Goal: Task Accomplishment & Management: Use online tool/utility

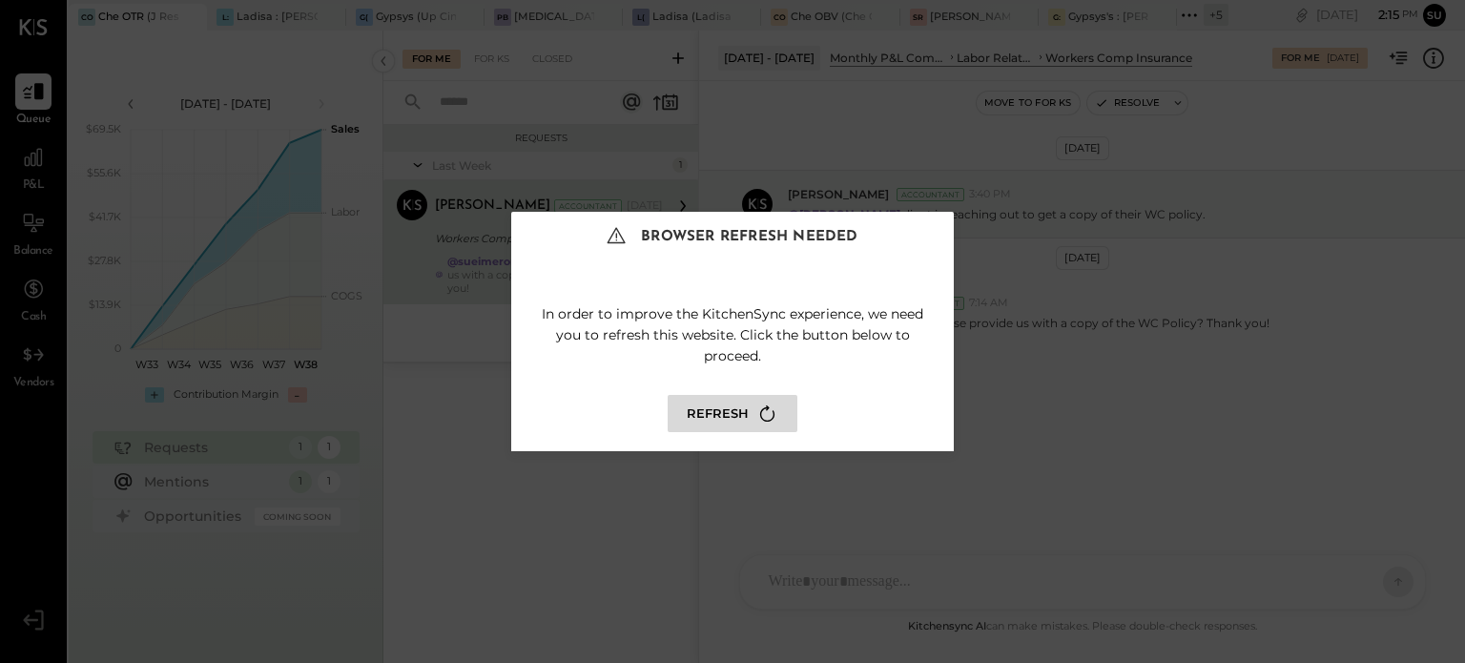
click at [731, 404] on button "Refresh" at bounding box center [733, 413] width 130 height 37
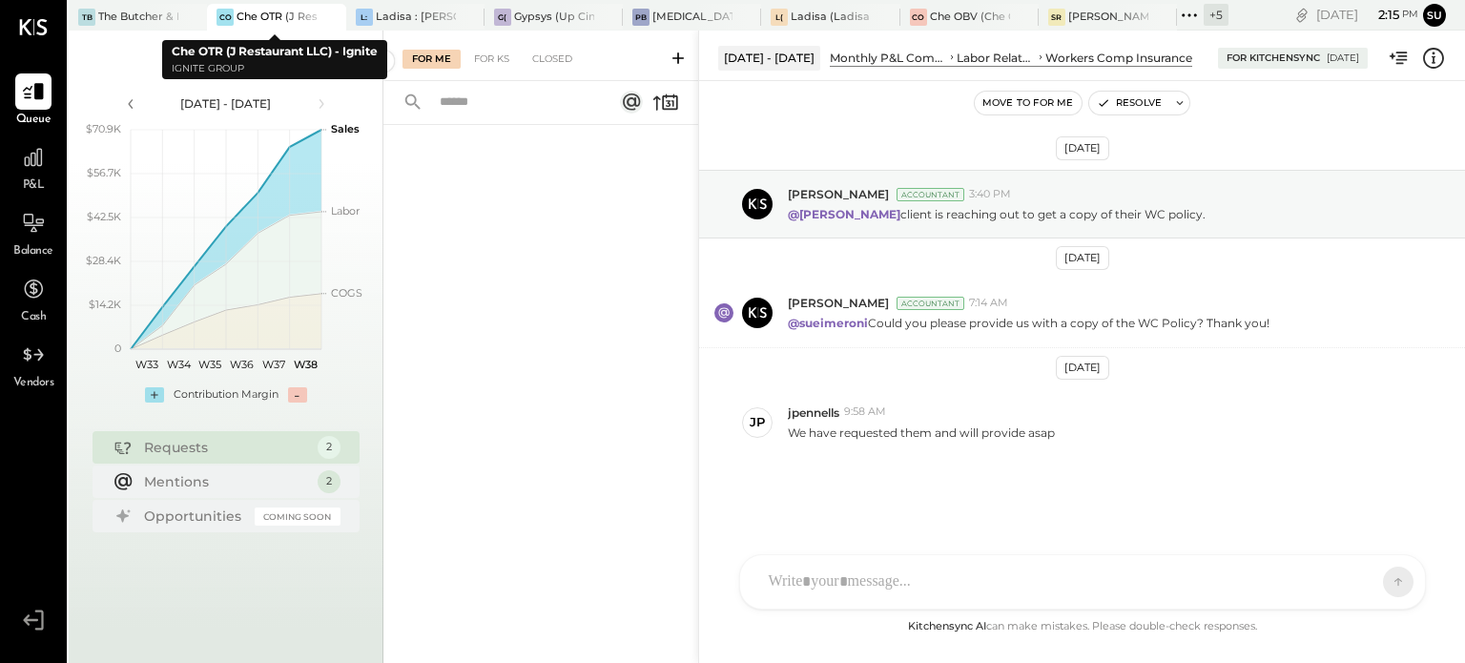
click at [278, 16] on div "Che OTR (J Restaurant LLC) - Ignite" at bounding box center [277, 17] width 80 height 15
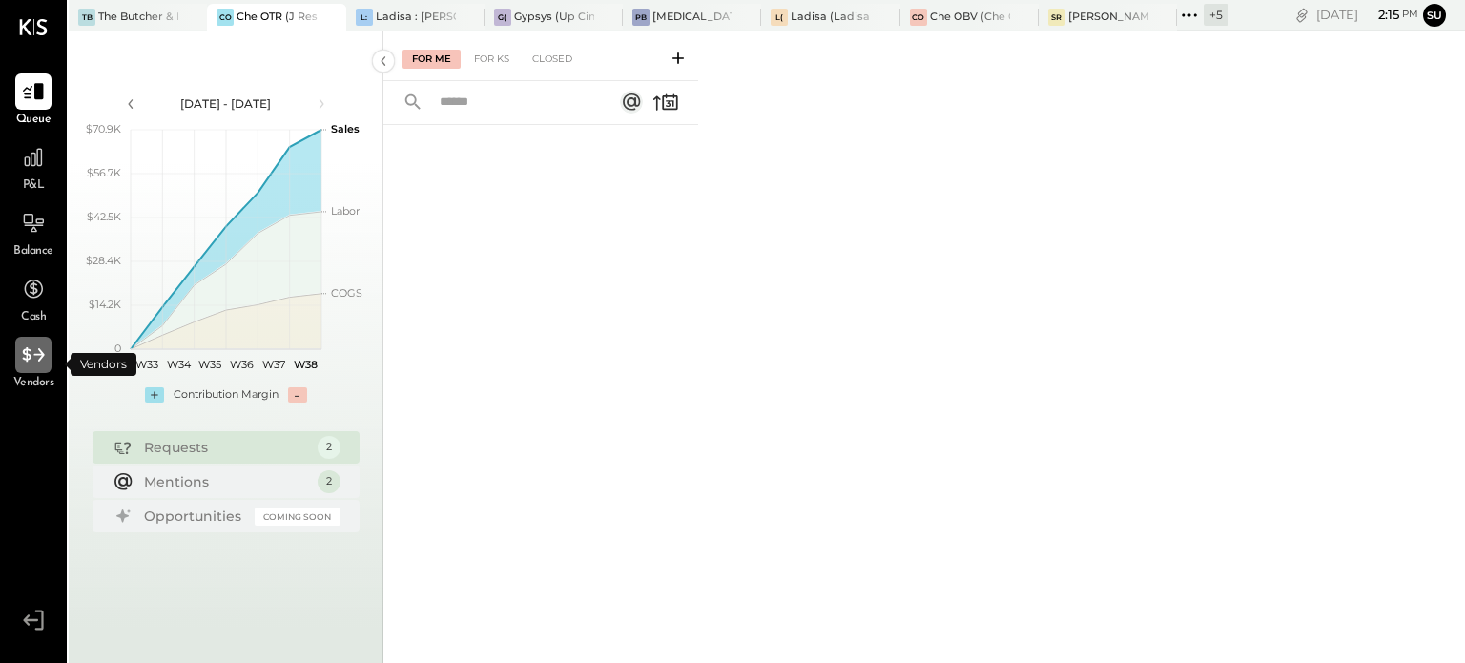
click at [30, 353] on icon at bounding box center [33, 354] width 25 height 25
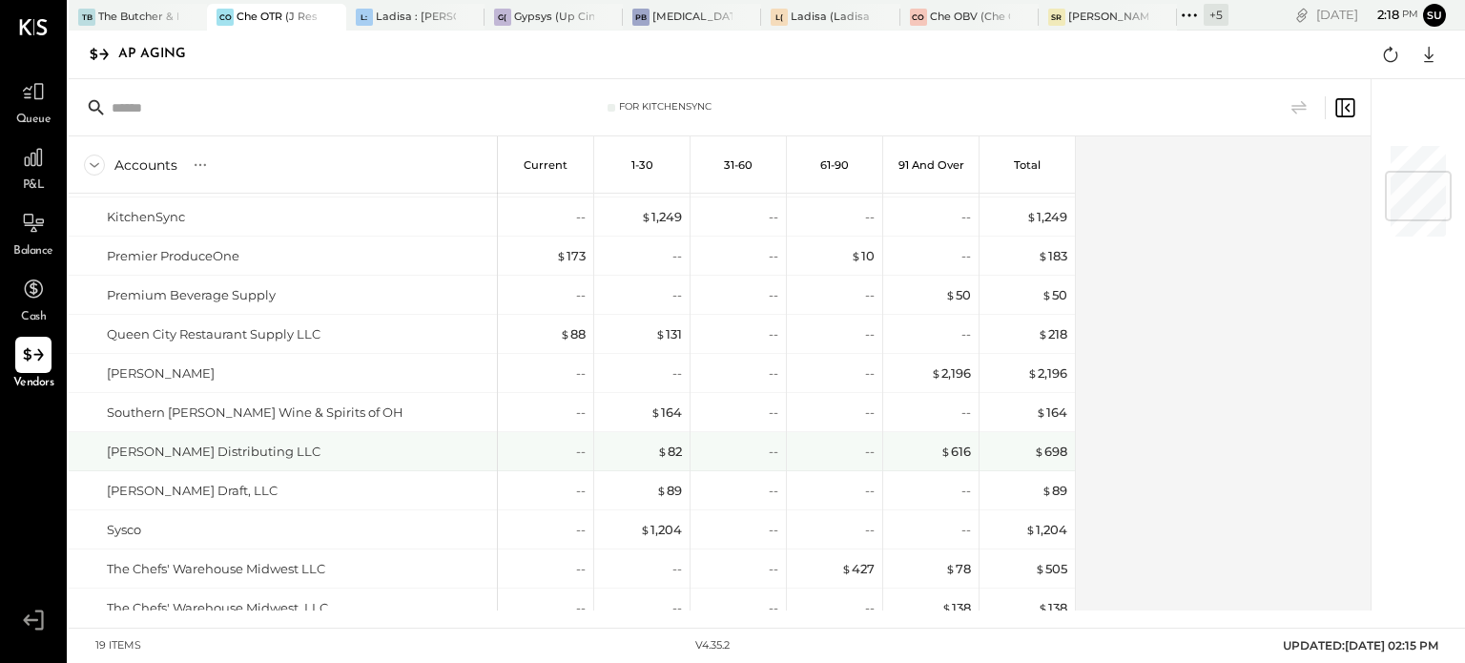
scroll to position [232, 0]
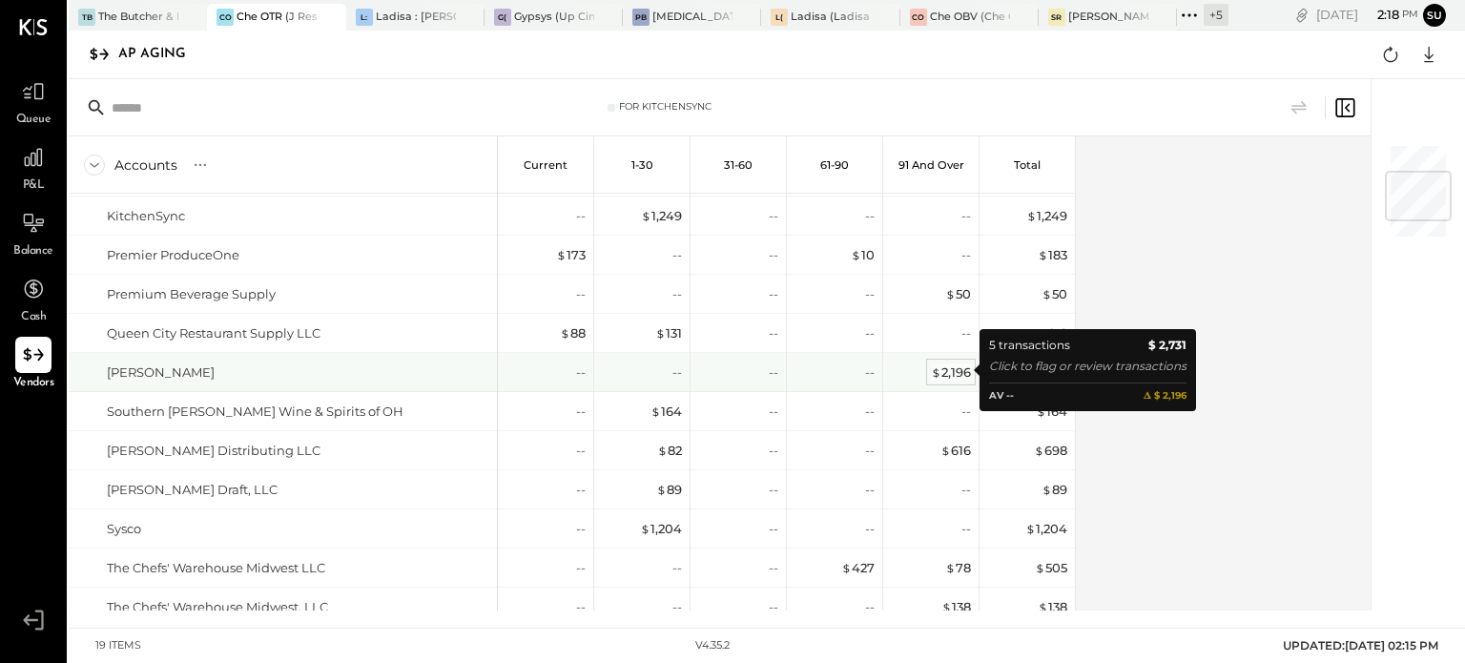
click at [945, 375] on div "$ 2,196" at bounding box center [951, 372] width 40 height 18
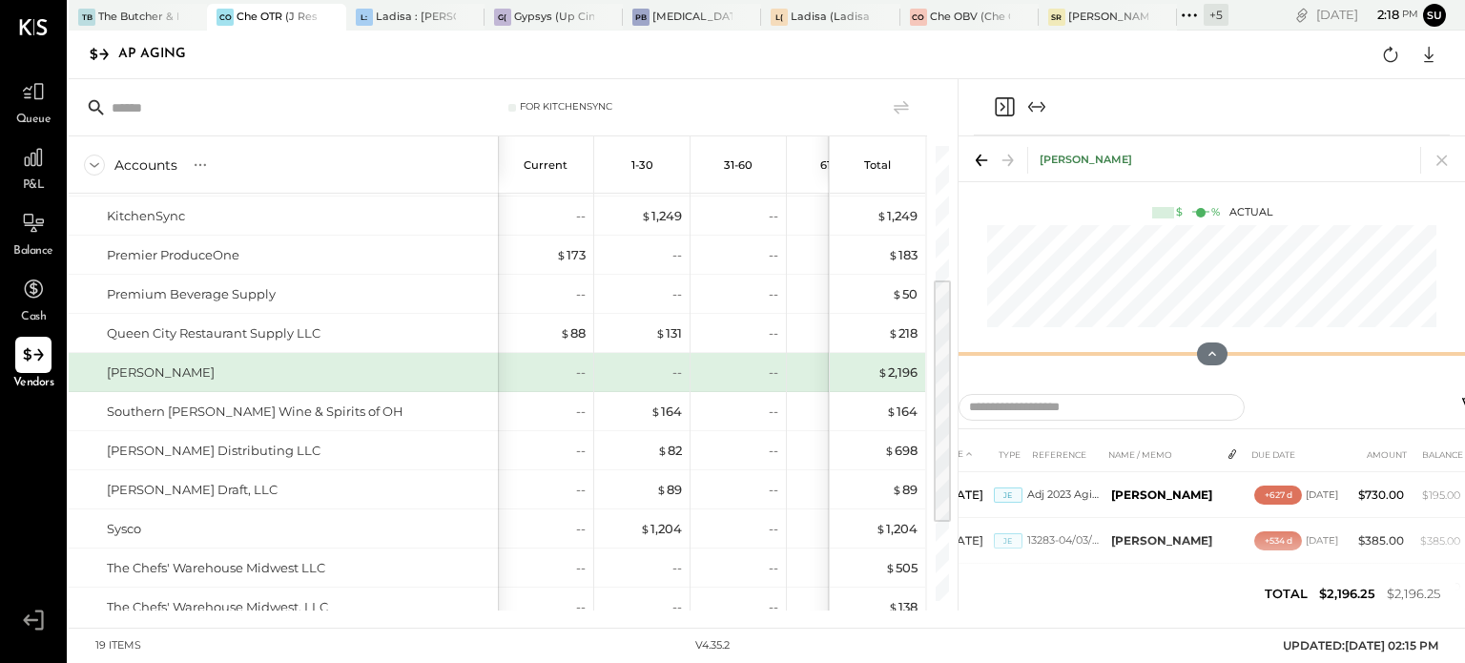
click at [1202, 293] on div "Rodney L Clayton $ % Actual" at bounding box center [1212, 258] width 507 height 244
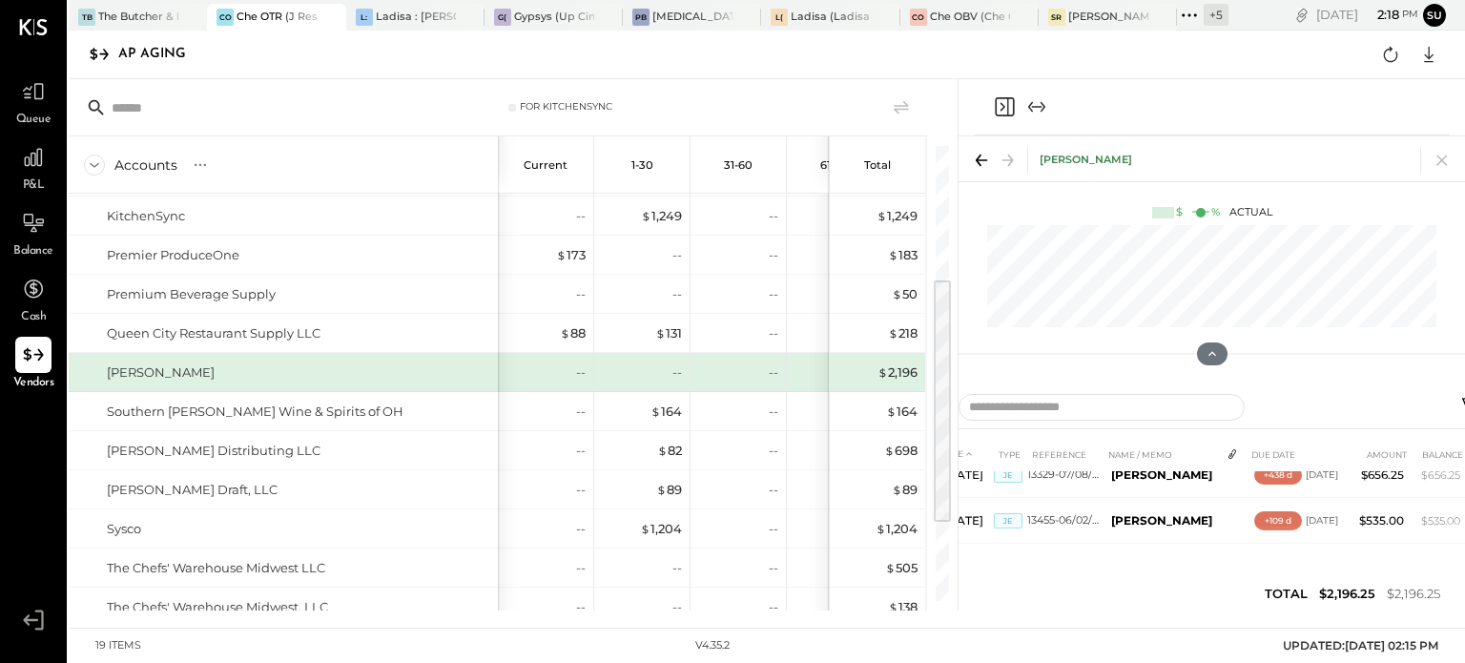
scroll to position [218, 0]
click at [1446, 152] on icon at bounding box center [1442, 160] width 27 height 27
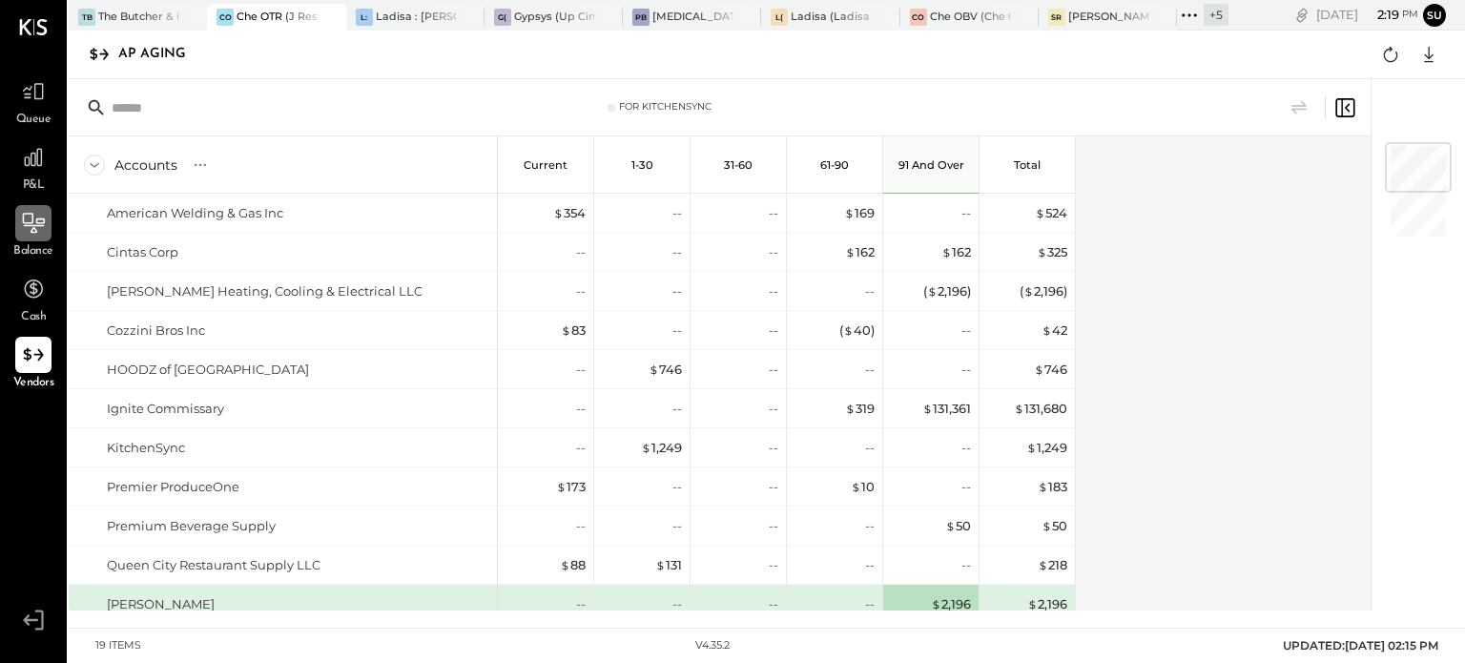
click at [31, 229] on icon at bounding box center [33, 223] width 25 height 25
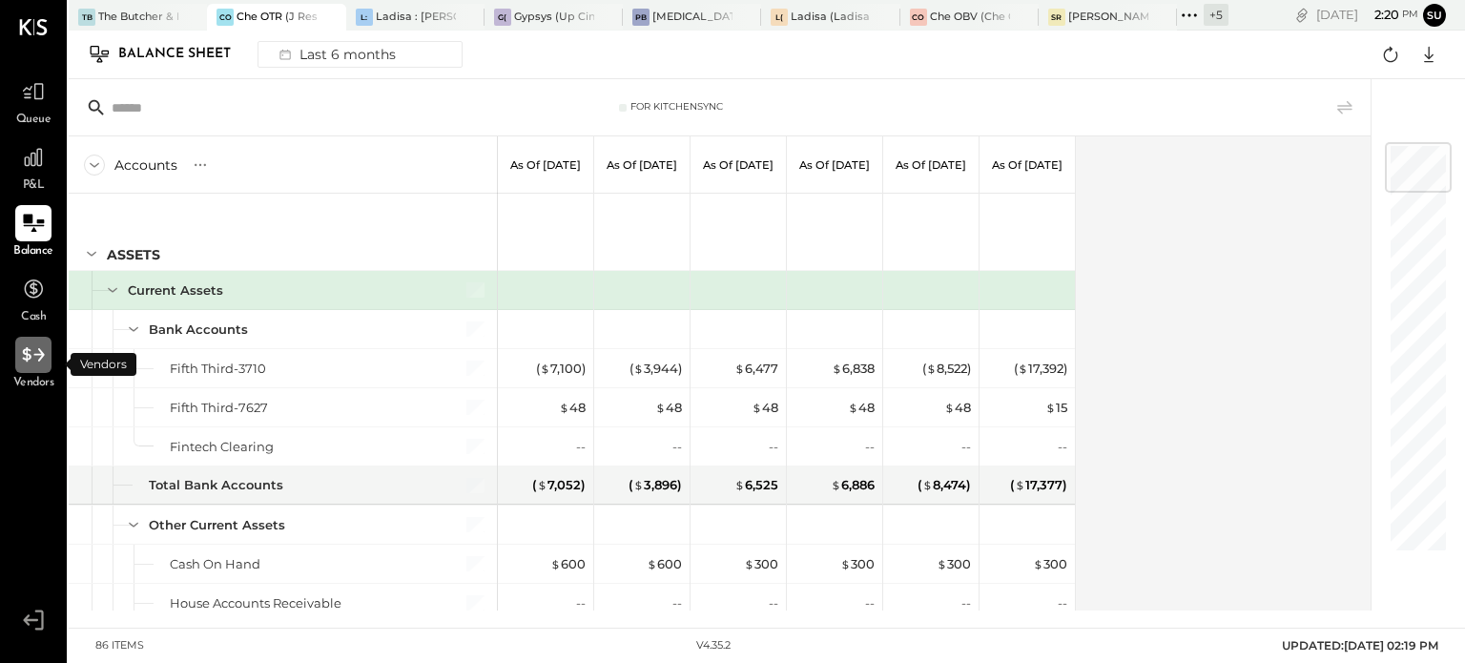
click at [34, 353] on icon at bounding box center [33, 354] width 25 height 25
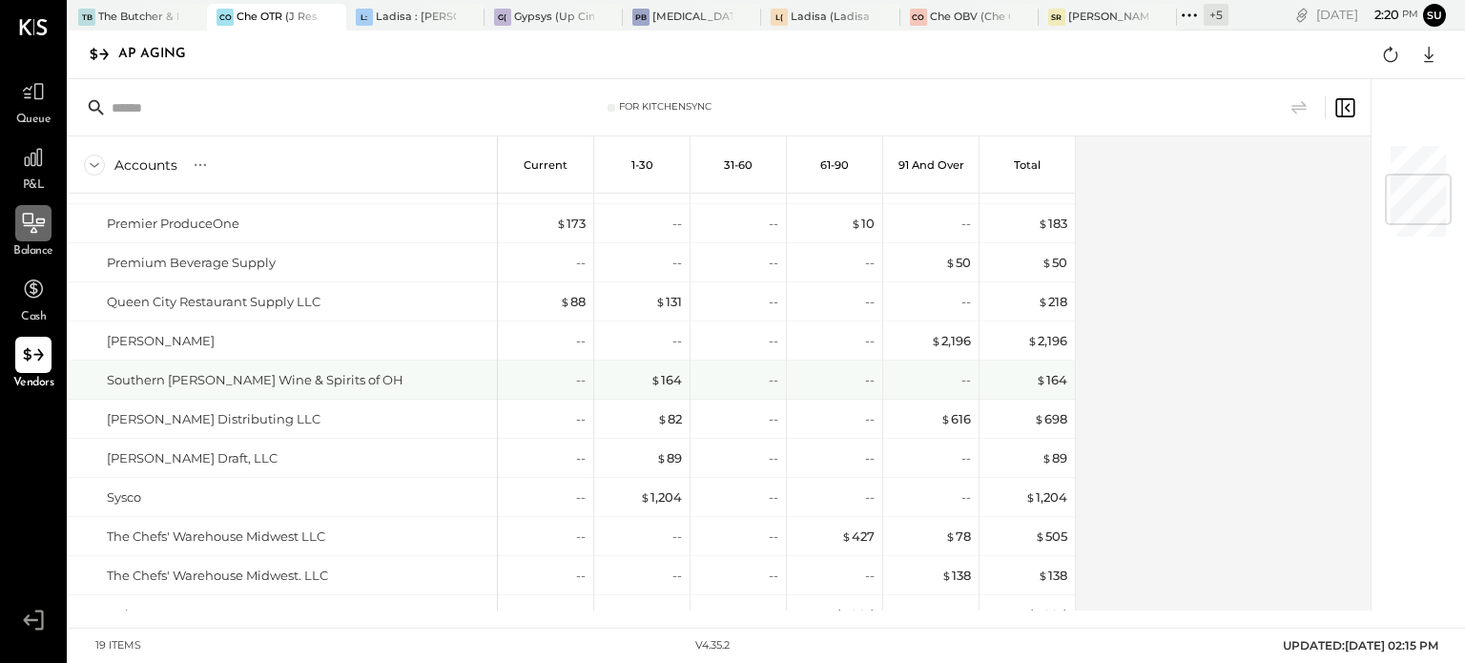
scroll to position [369, 0]
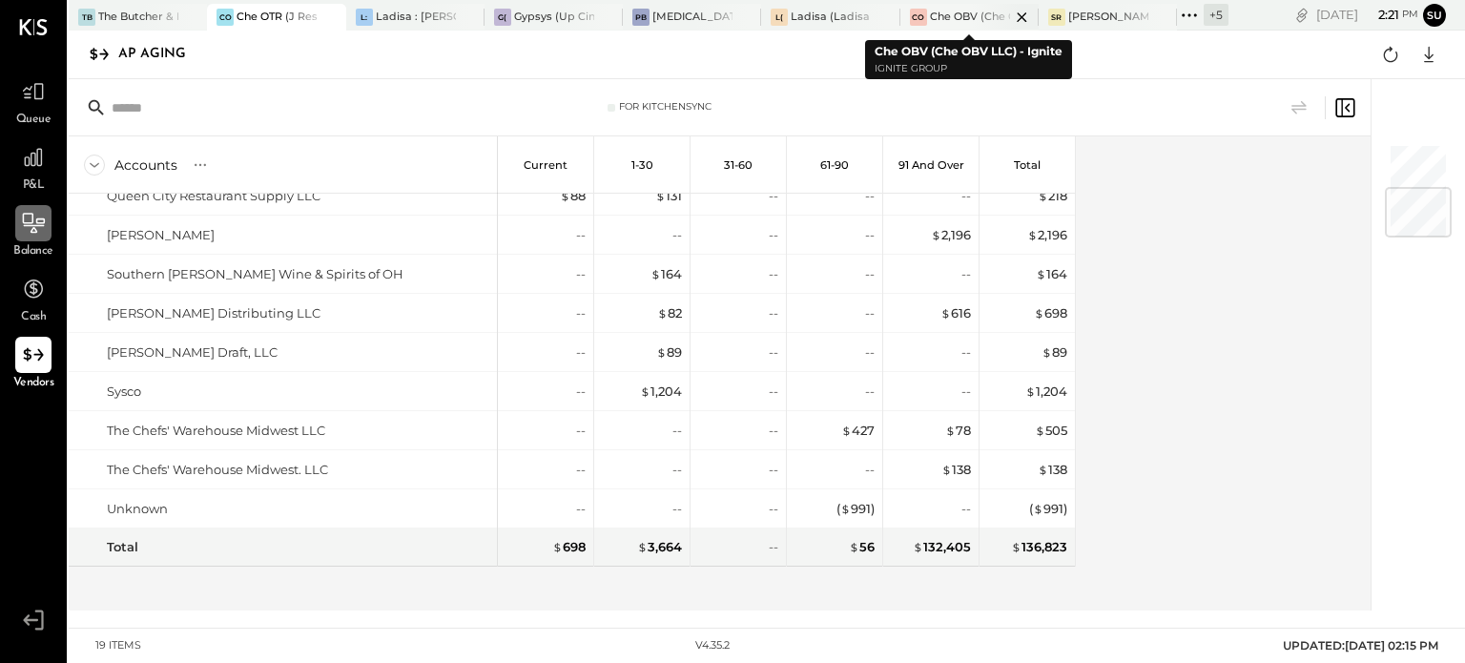
click at [965, 10] on div "Che OBV (Che OBV LLC) - Ignite" at bounding box center [970, 17] width 80 height 15
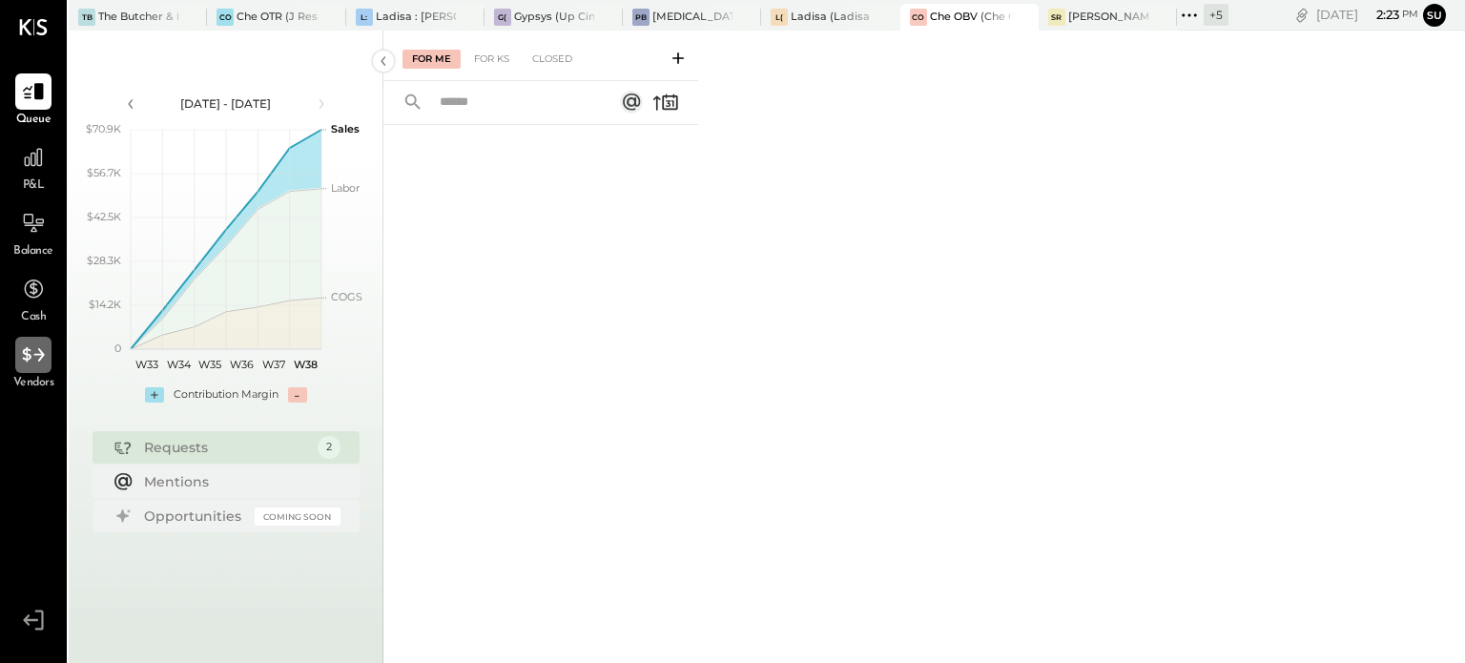
click at [29, 362] on icon at bounding box center [33, 354] width 25 height 25
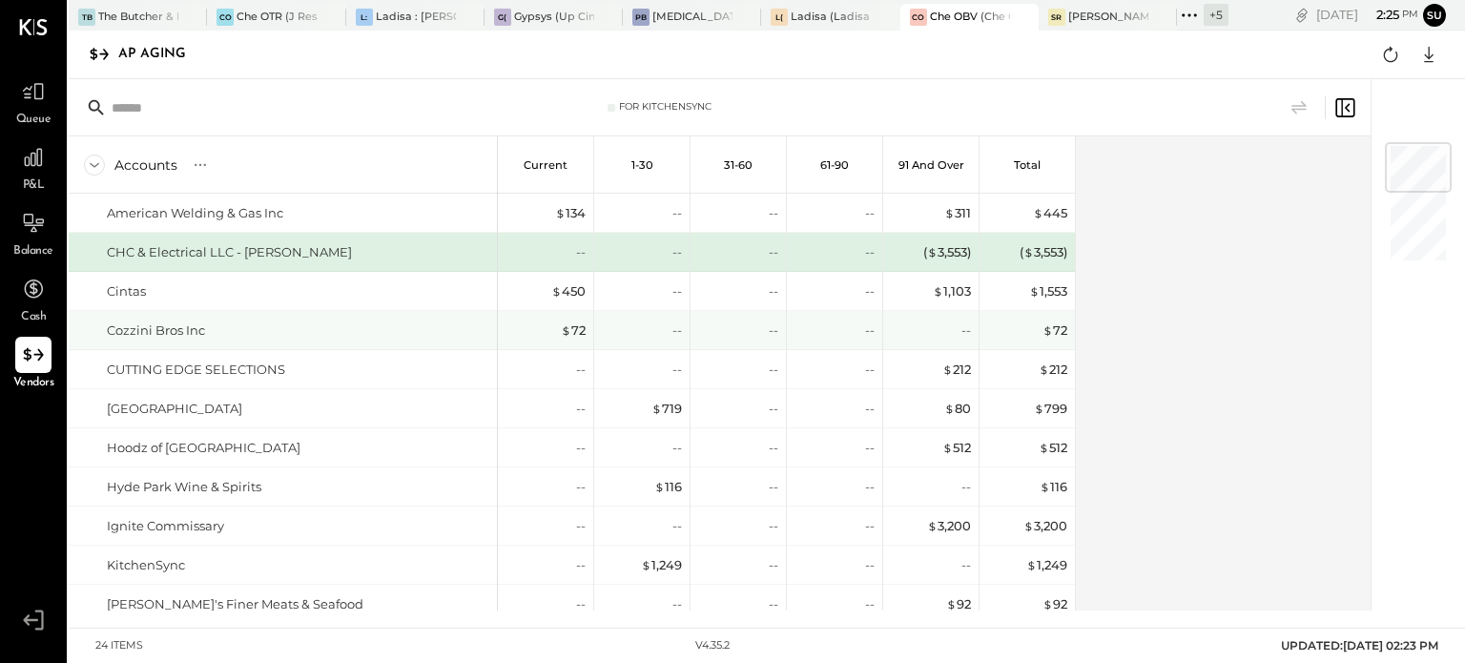
click at [406, 326] on div "Cozzini Bros Inc" at bounding box center [298, 330] width 383 height 18
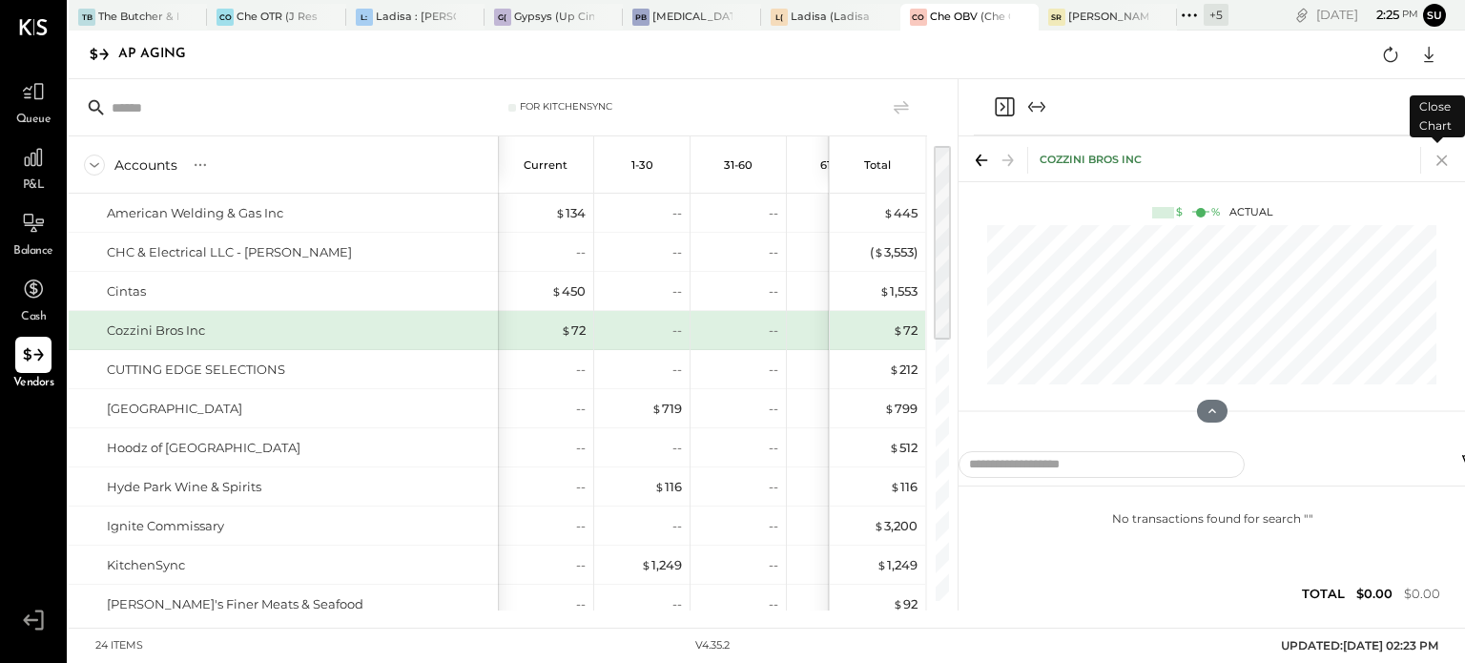
click at [1442, 162] on icon at bounding box center [1442, 160] width 27 height 27
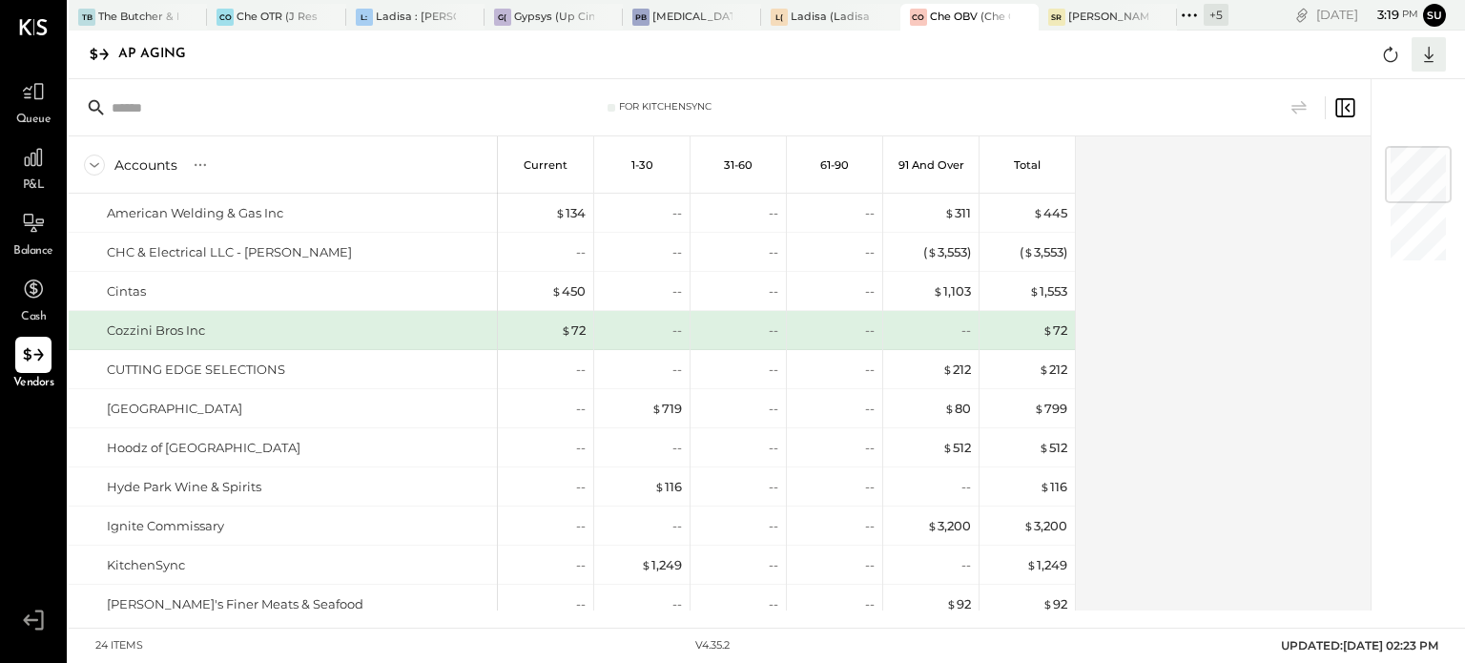
click at [1431, 52] on icon at bounding box center [1429, 54] width 25 height 25
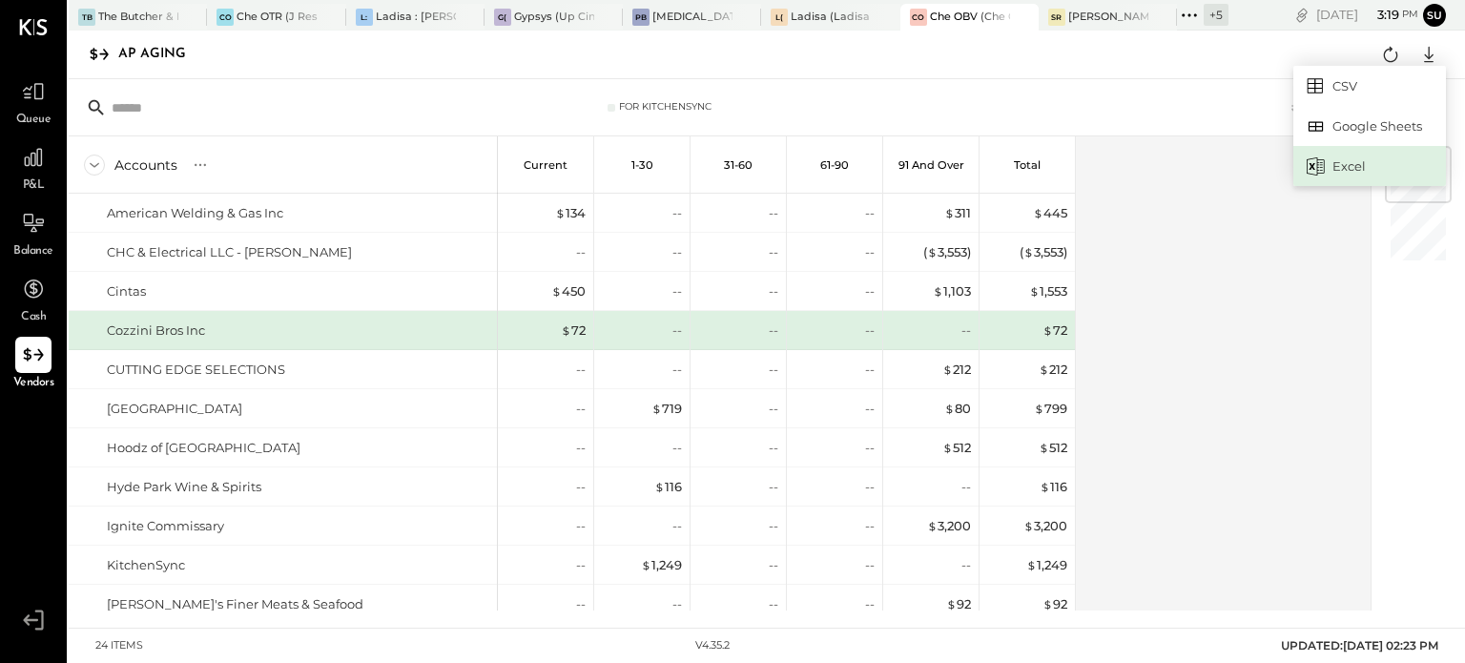
click at [1393, 151] on div "Excel" at bounding box center [1370, 166] width 153 height 40
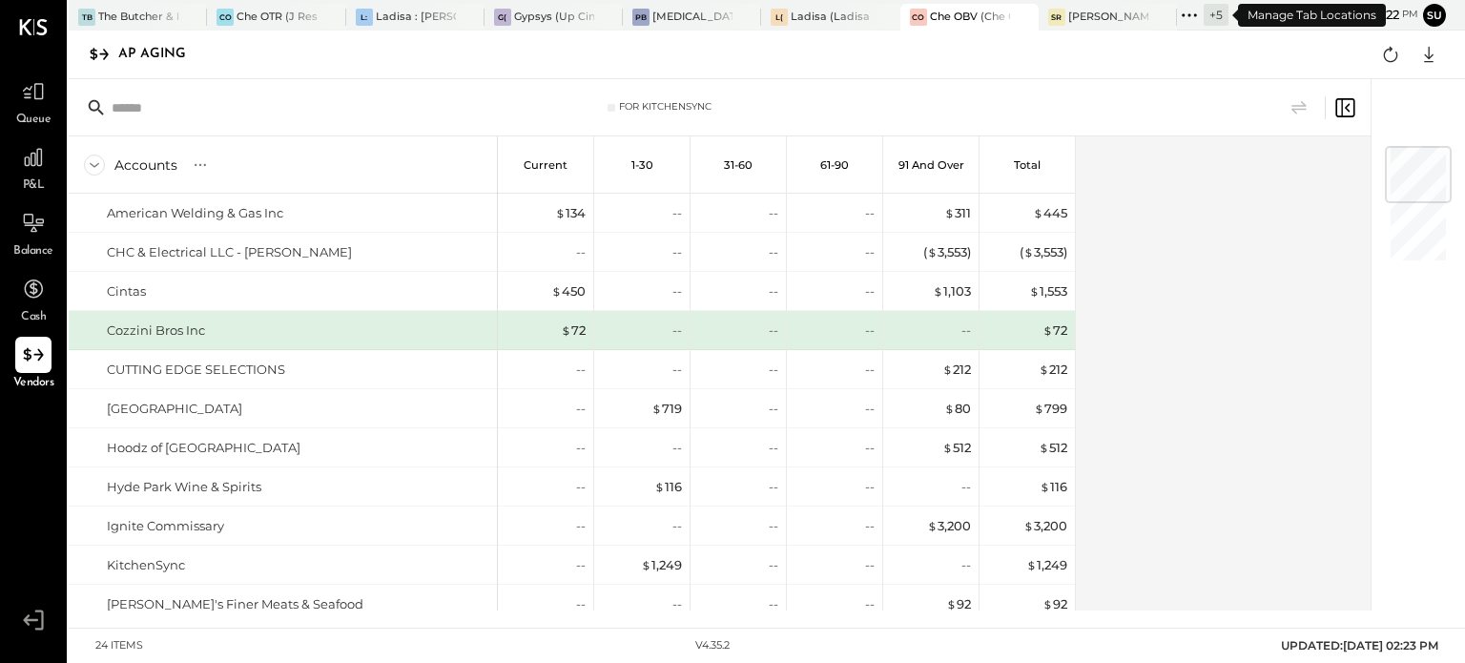
click at [1186, 10] on icon at bounding box center [1189, 15] width 25 height 25
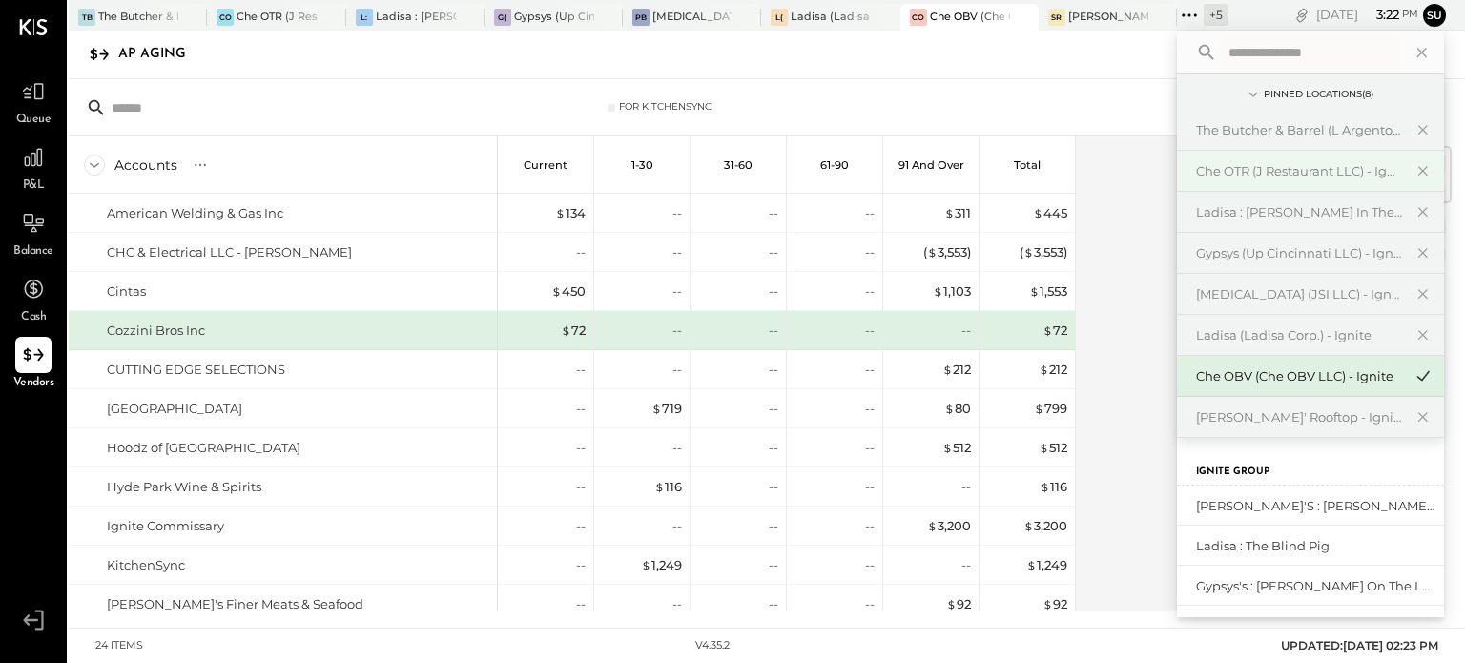
click at [1224, 169] on div "Che OTR (J Restaurant LLC) - Ignite" at bounding box center [1299, 171] width 206 height 18
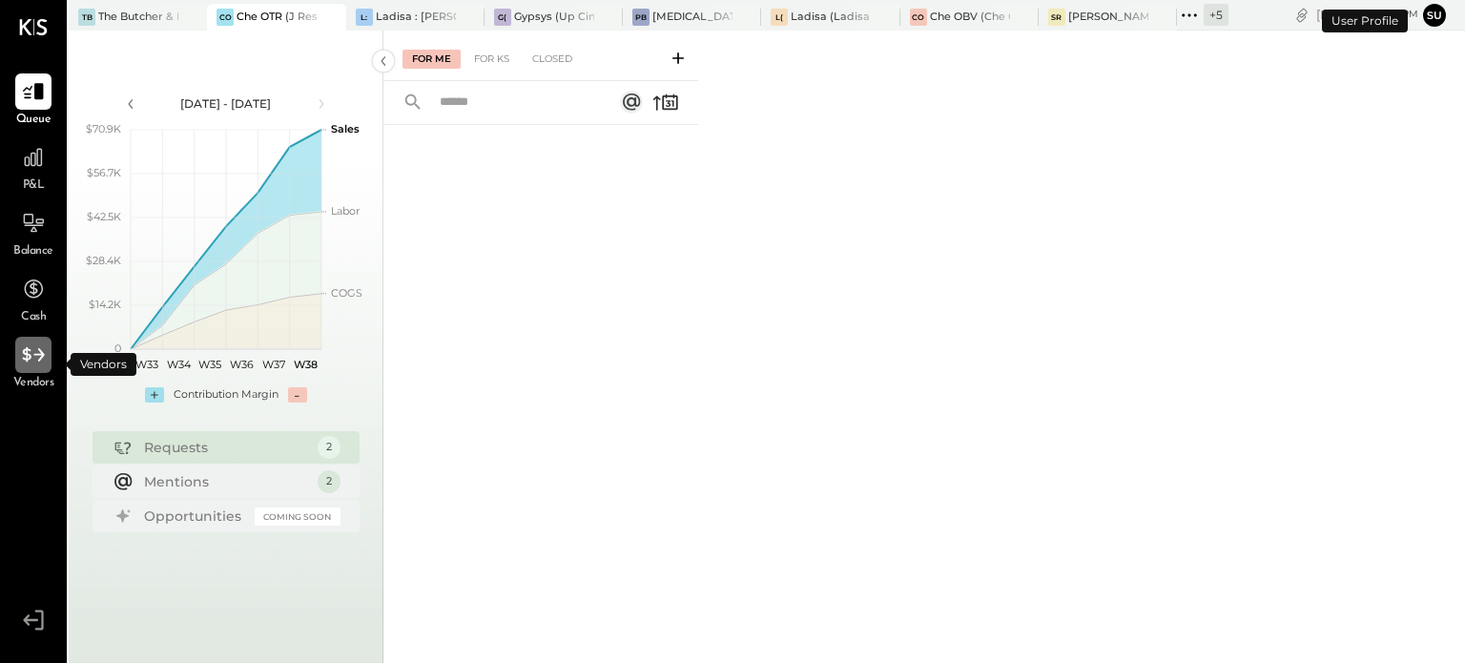
click at [34, 342] on icon at bounding box center [33, 354] width 25 height 25
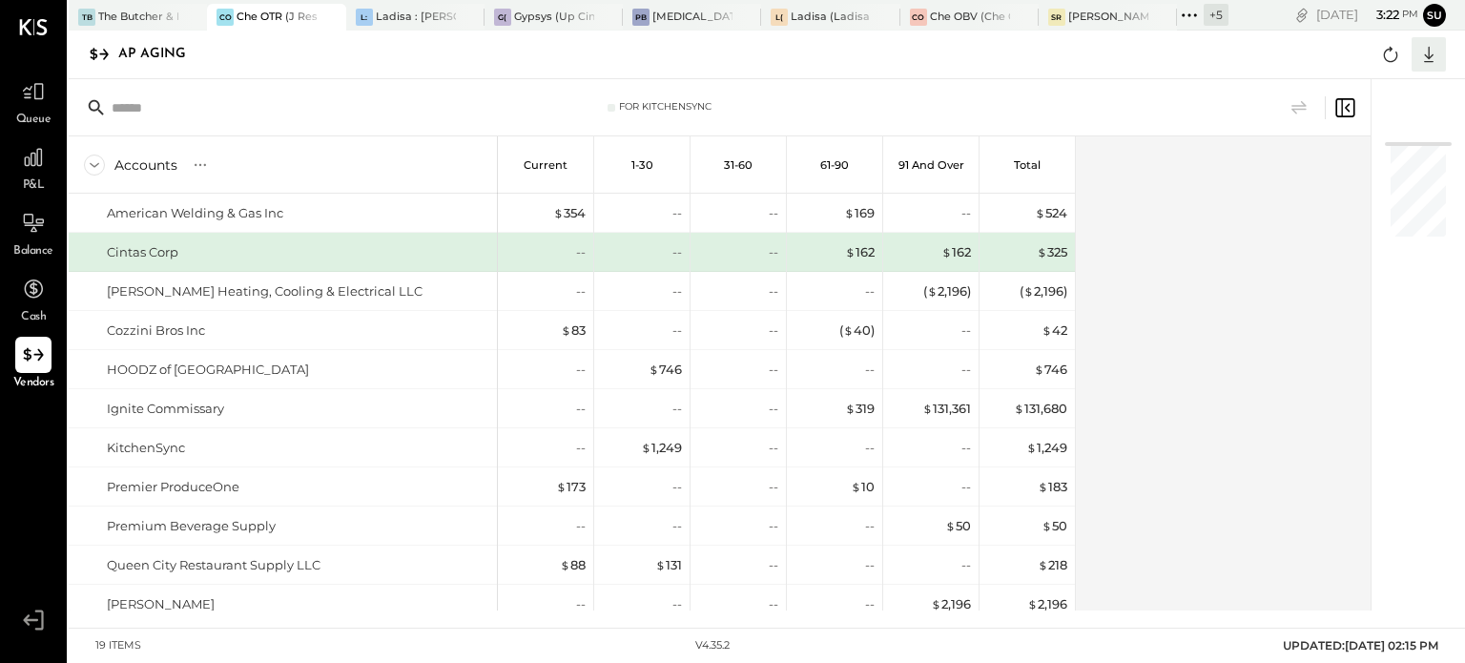
click at [1414, 52] on div at bounding box center [1429, 54] width 34 height 34
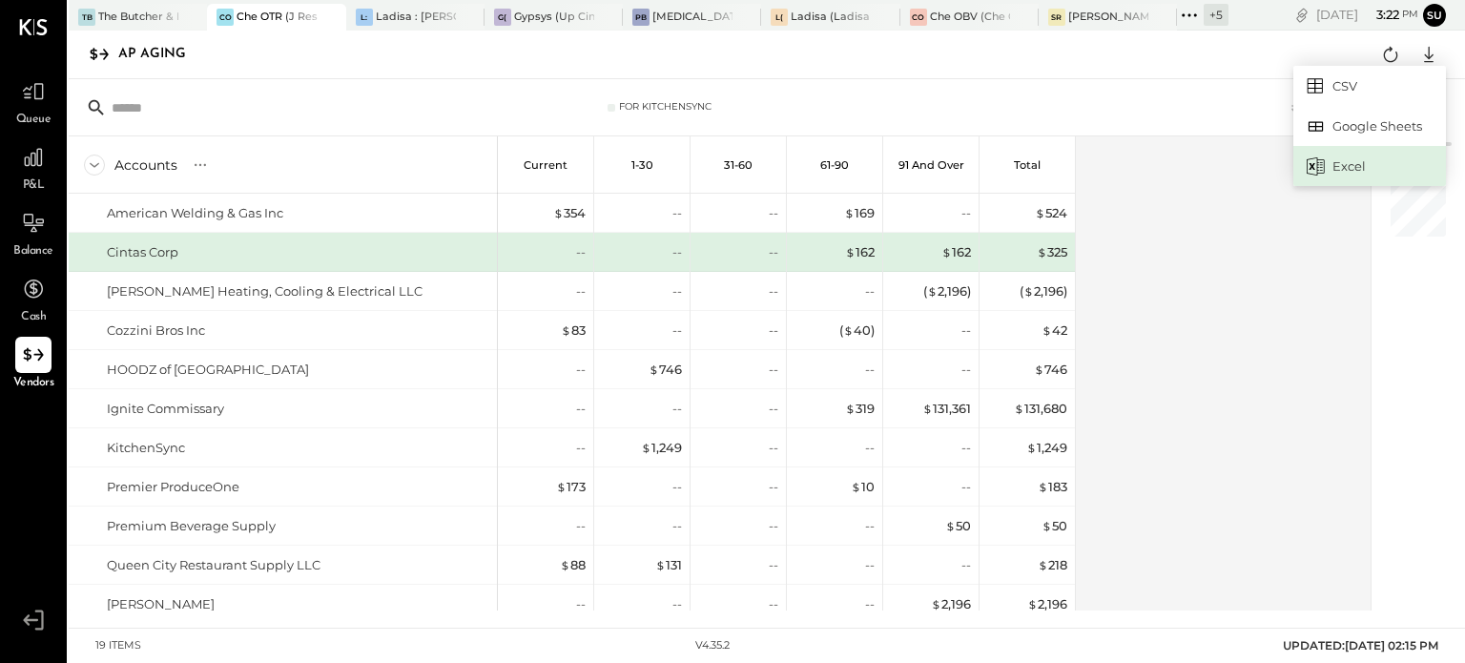
click at [1339, 175] on div "Excel" at bounding box center [1370, 166] width 153 height 40
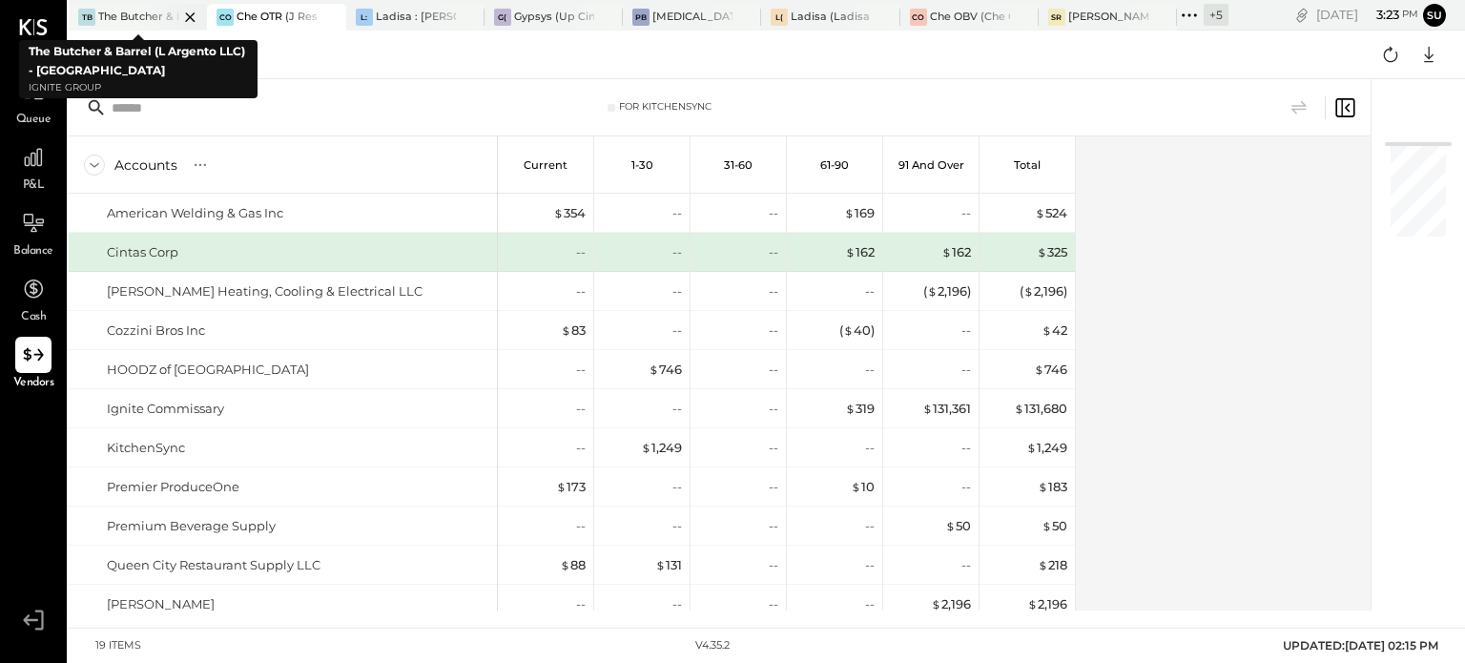
click at [124, 10] on div "The Butcher & Barrel (L Argento LLC) - [GEOGRAPHIC_DATA]" at bounding box center [138, 17] width 80 height 15
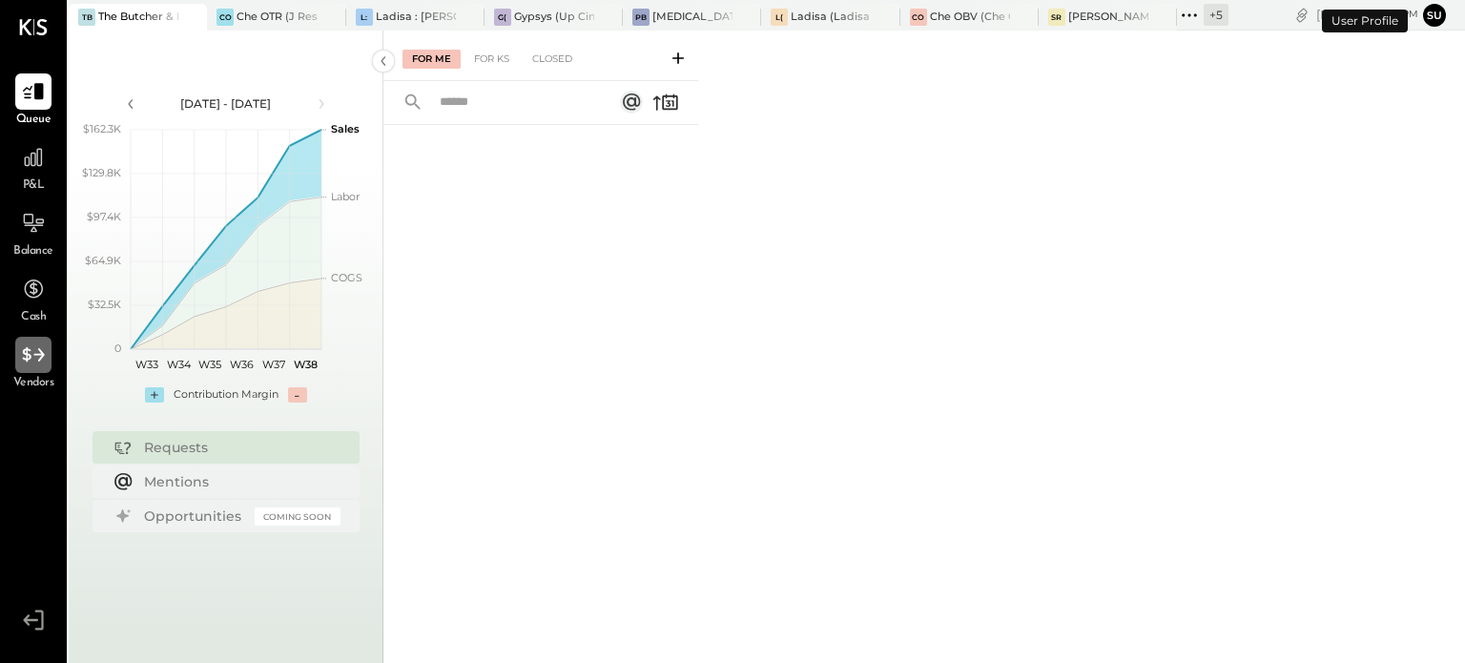
click at [33, 350] on icon at bounding box center [33, 354] width 25 height 25
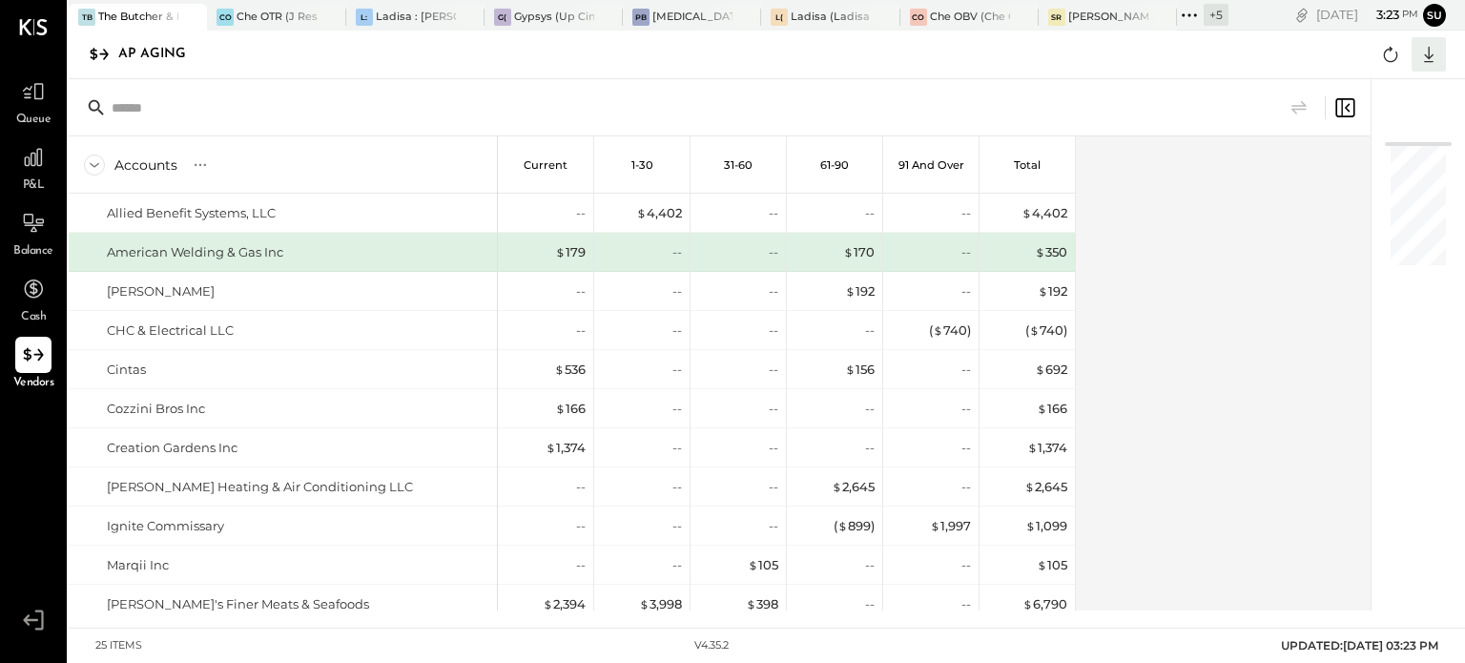
click at [1428, 46] on icon at bounding box center [1429, 54] width 25 height 25
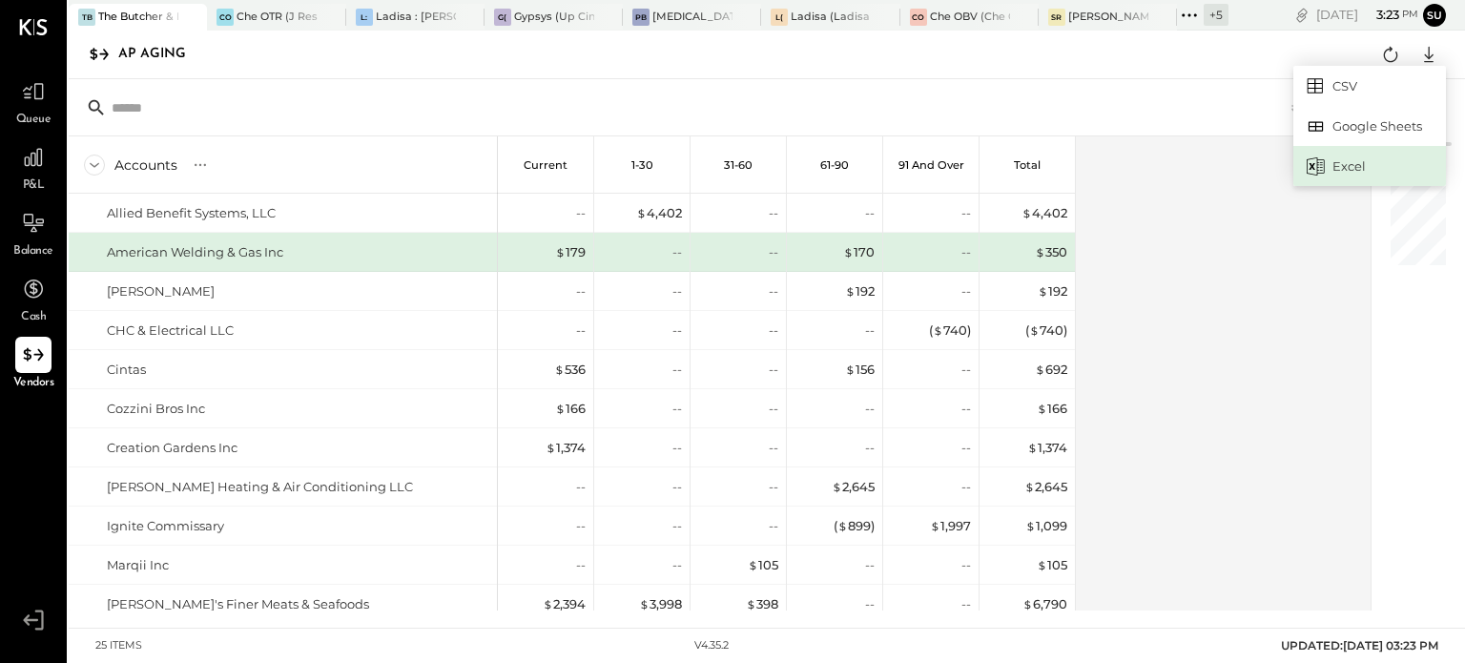
click at [1371, 159] on div "Excel" at bounding box center [1370, 166] width 153 height 40
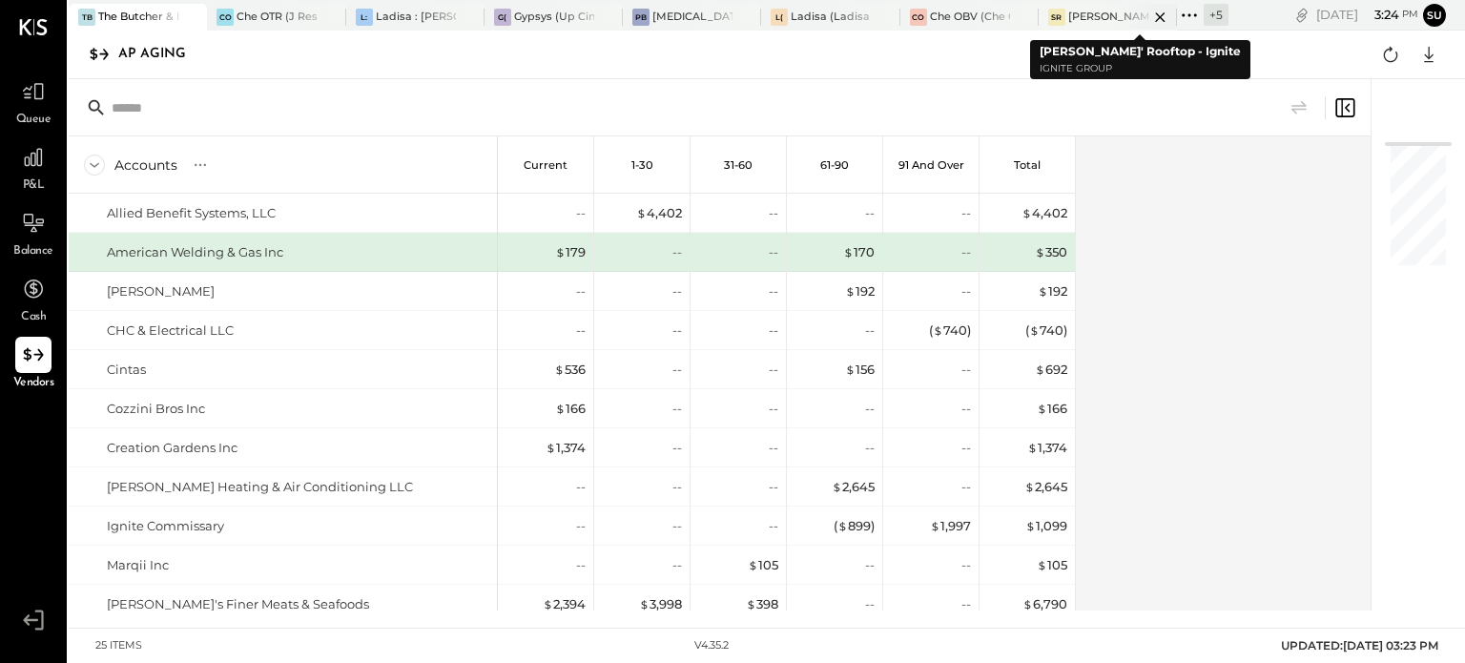
click at [1095, 17] on div "[PERSON_NAME]' Rooftop - Ignite" at bounding box center [1108, 17] width 80 height 15
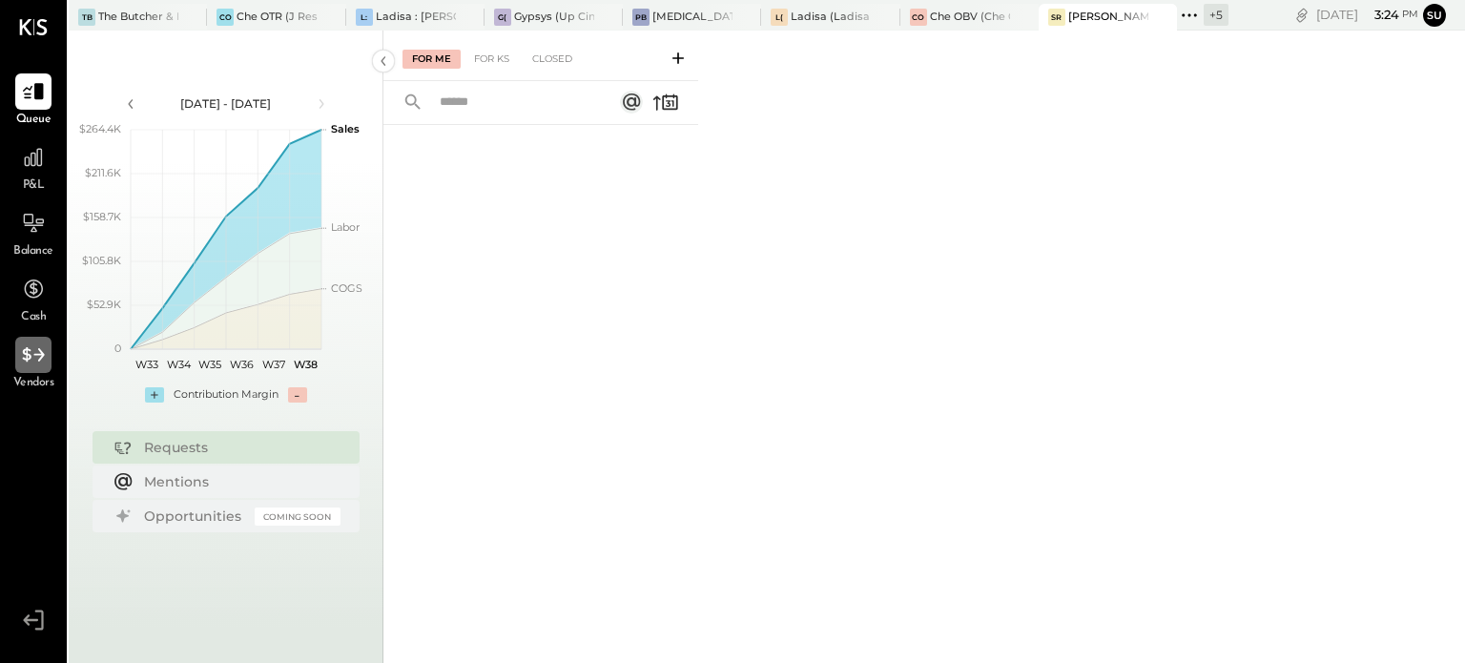
click at [37, 344] on icon at bounding box center [33, 354] width 25 height 25
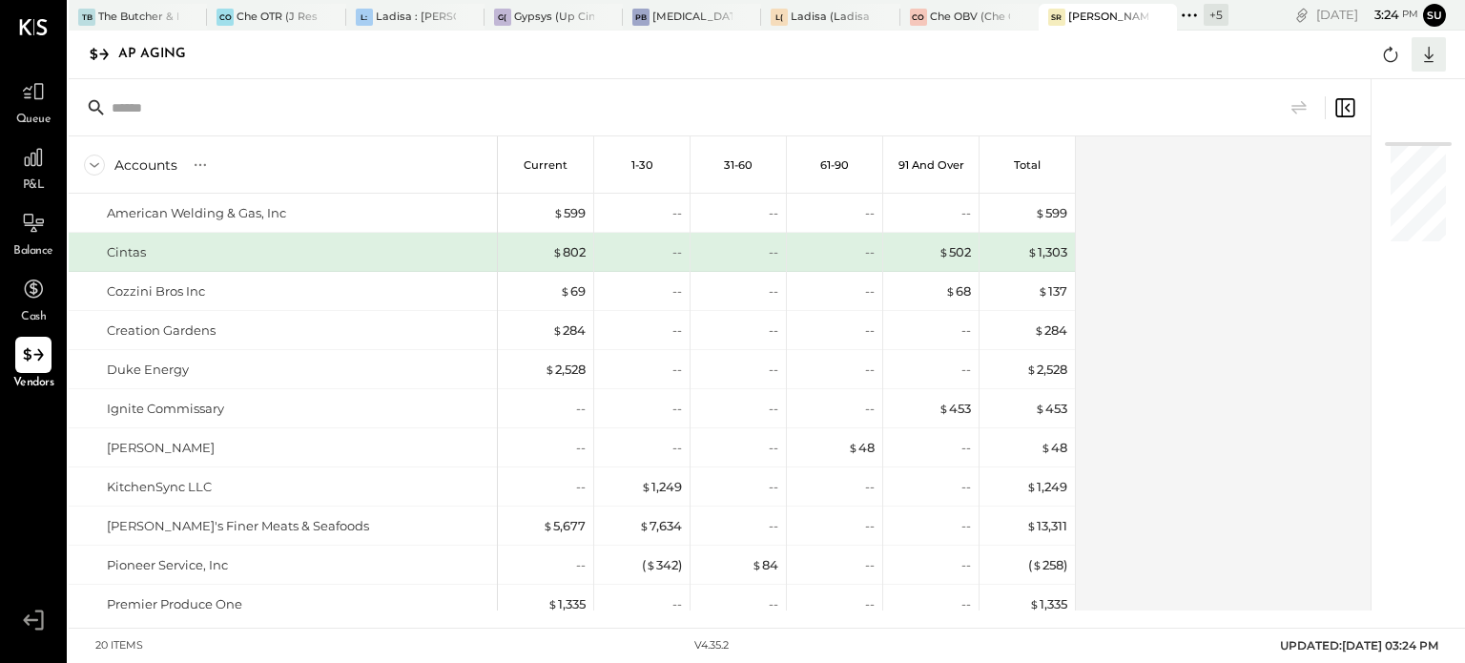
click at [1425, 52] on icon at bounding box center [1429, 54] width 25 height 25
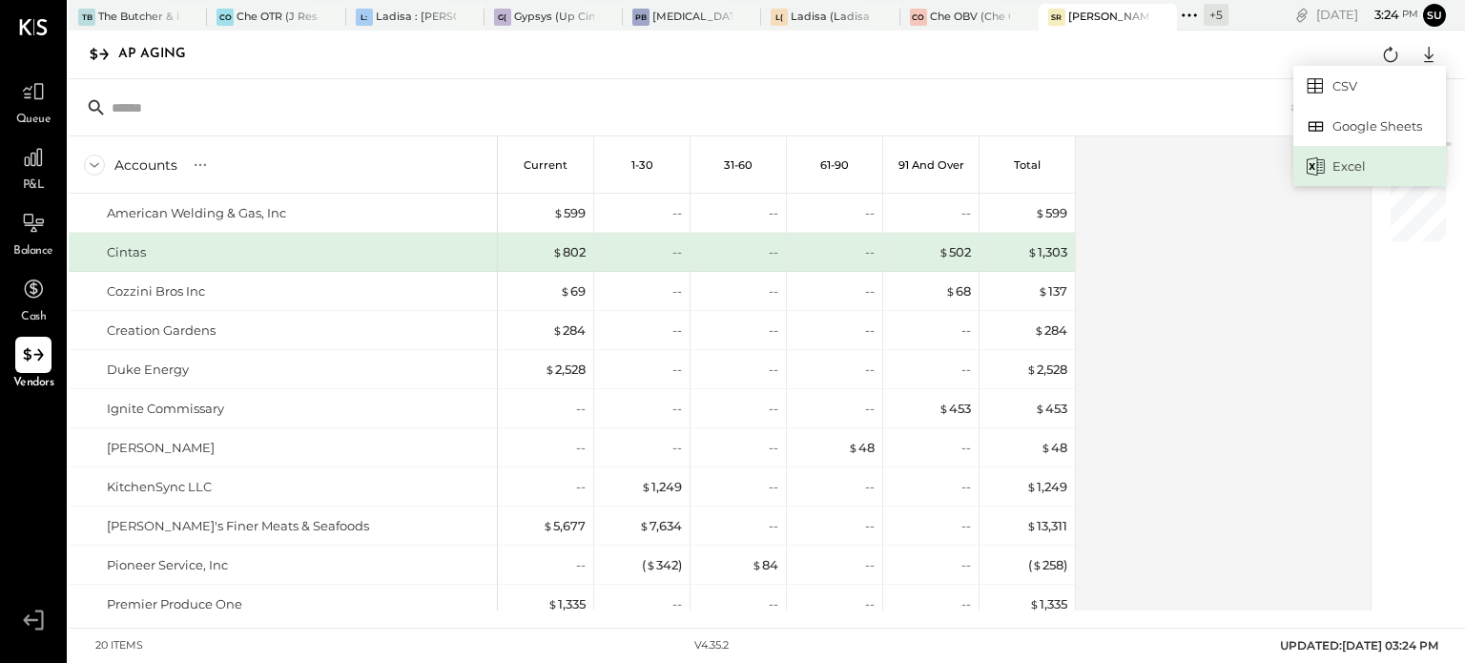
click at [1381, 179] on div "Excel" at bounding box center [1370, 166] width 153 height 40
click at [1185, 13] on icon at bounding box center [1189, 15] width 25 height 25
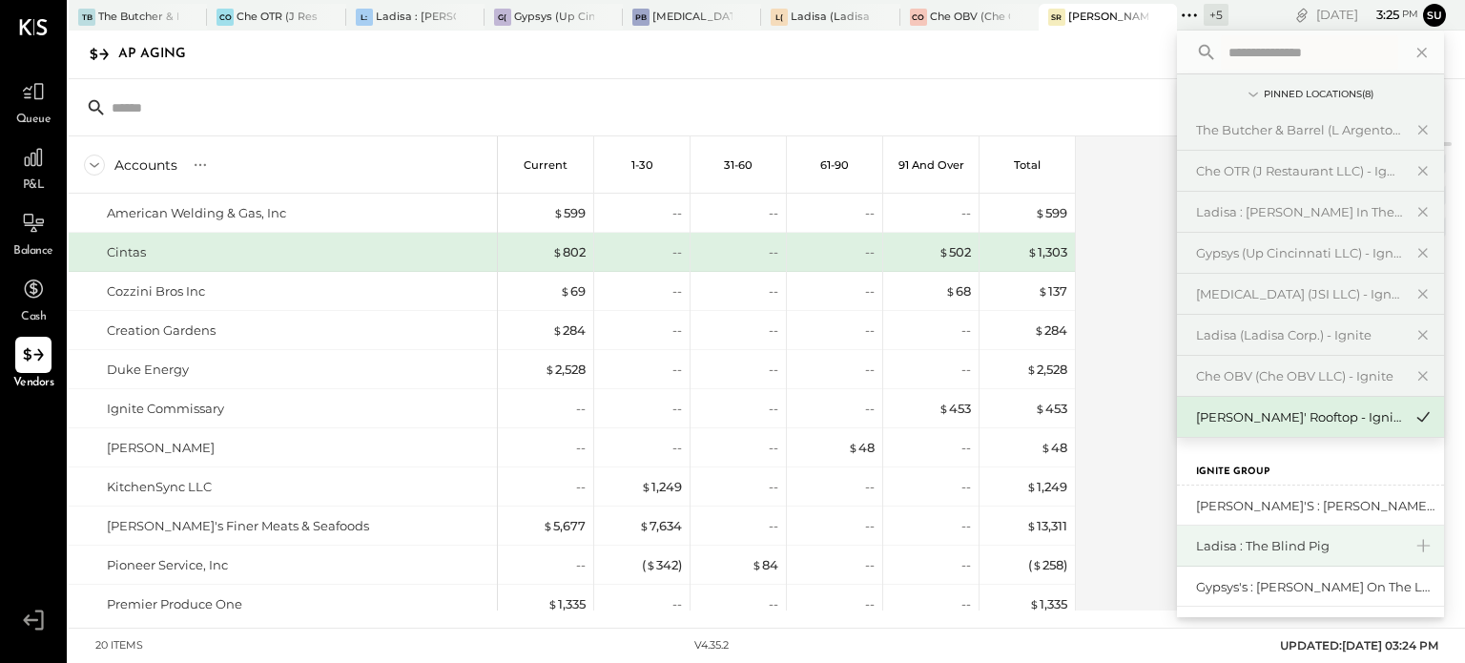
scroll to position [82, 0]
click at [1246, 546] on div "Nuestra Cocina LLC - [GEOGRAPHIC_DATA]" at bounding box center [1299, 544] width 206 height 18
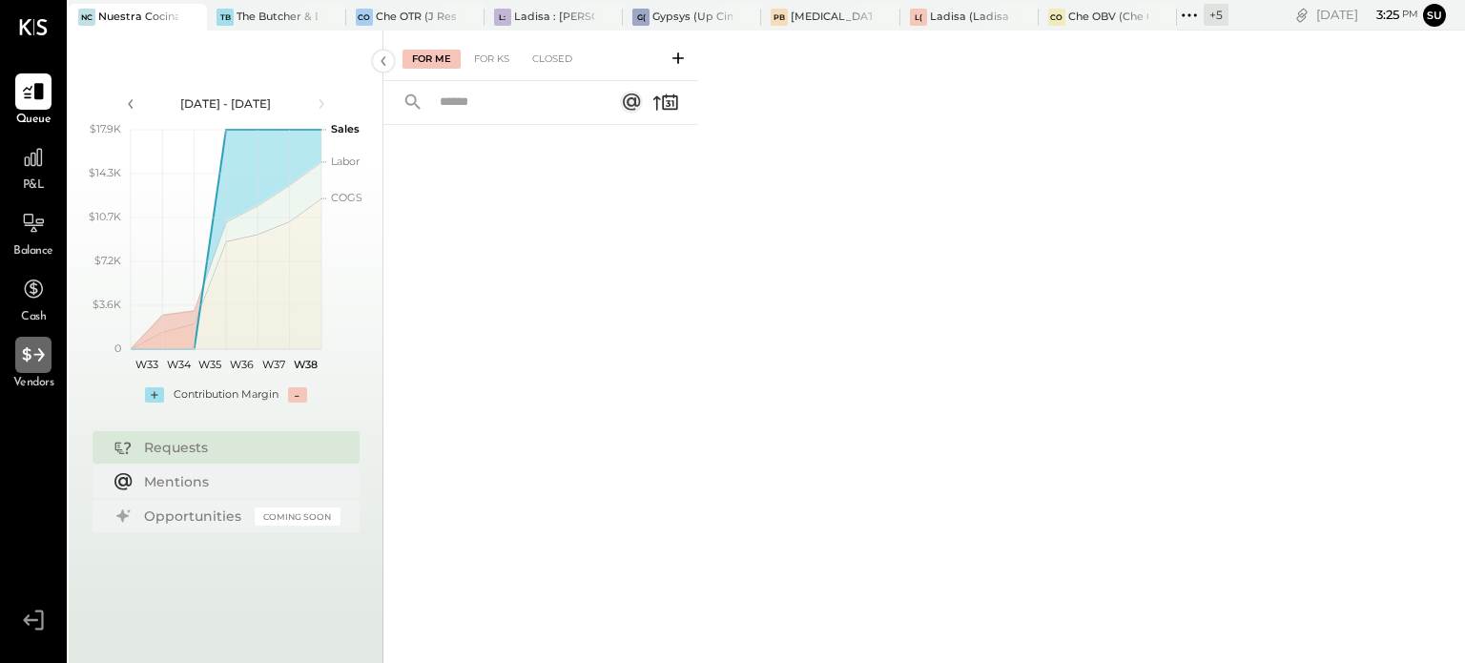
click at [31, 363] on icon at bounding box center [33, 354] width 25 height 25
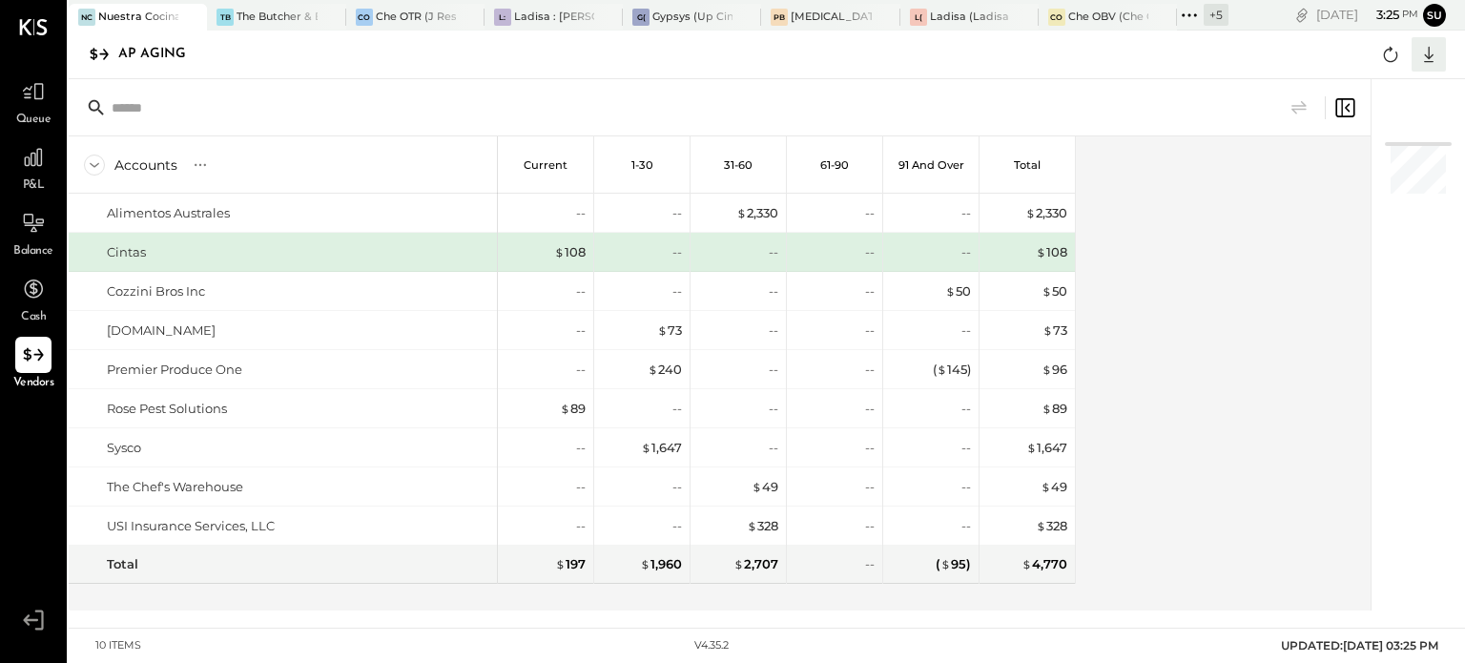
click at [1430, 59] on icon at bounding box center [1429, 54] width 25 height 25
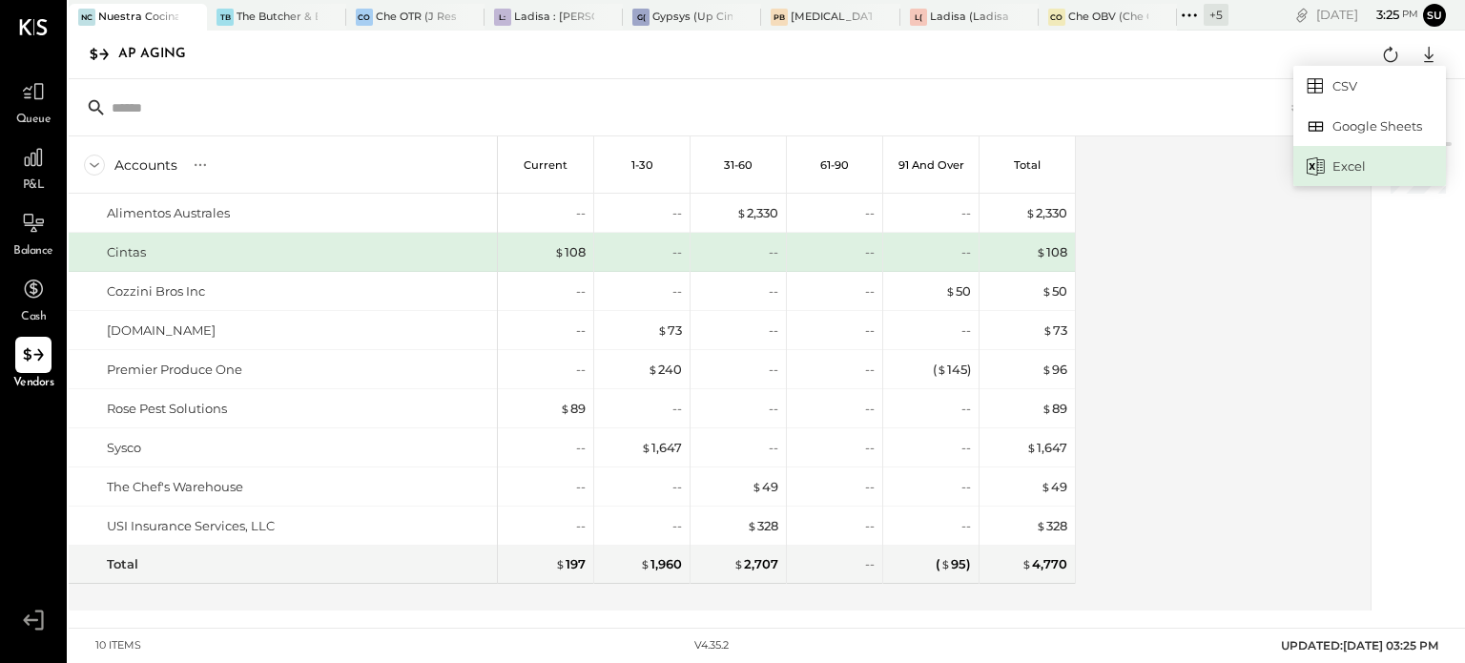
click at [1382, 148] on div "Excel" at bounding box center [1370, 166] width 153 height 40
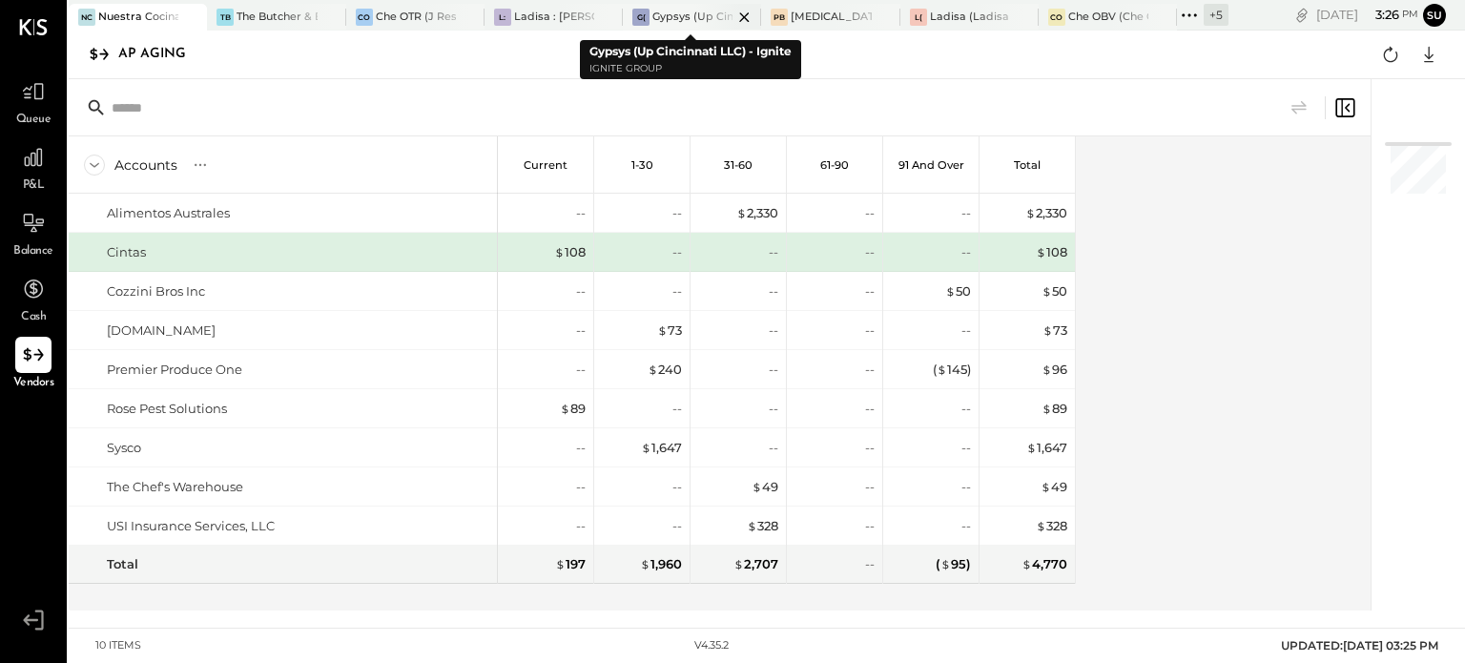
click at [685, 10] on div "Gypsys (Up Cincinnati LLC) - Ignite" at bounding box center [693, 17] width 80 height 15
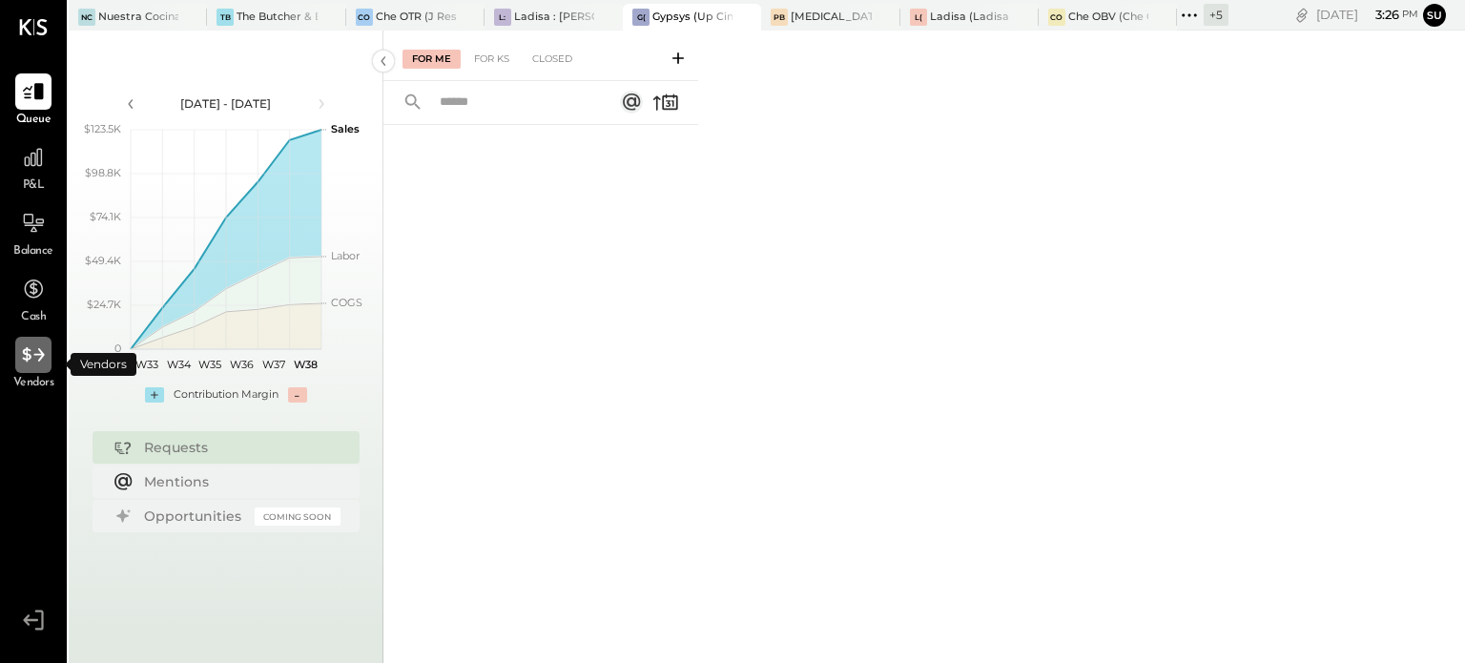
click at [36, 343] on icon at bounding box center [33, 354] width 25 height 25
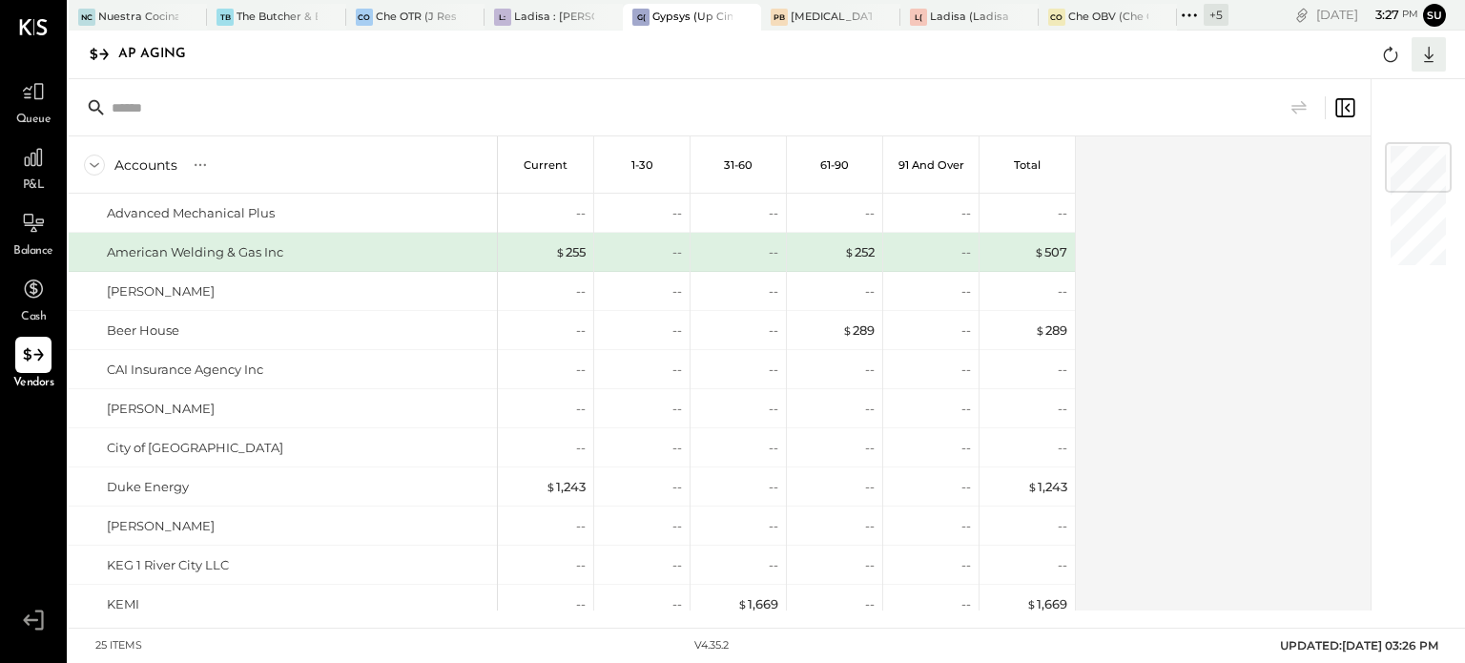
click at [1435, 48] on icon at bounding box center [1429, 54] width 25 height 25
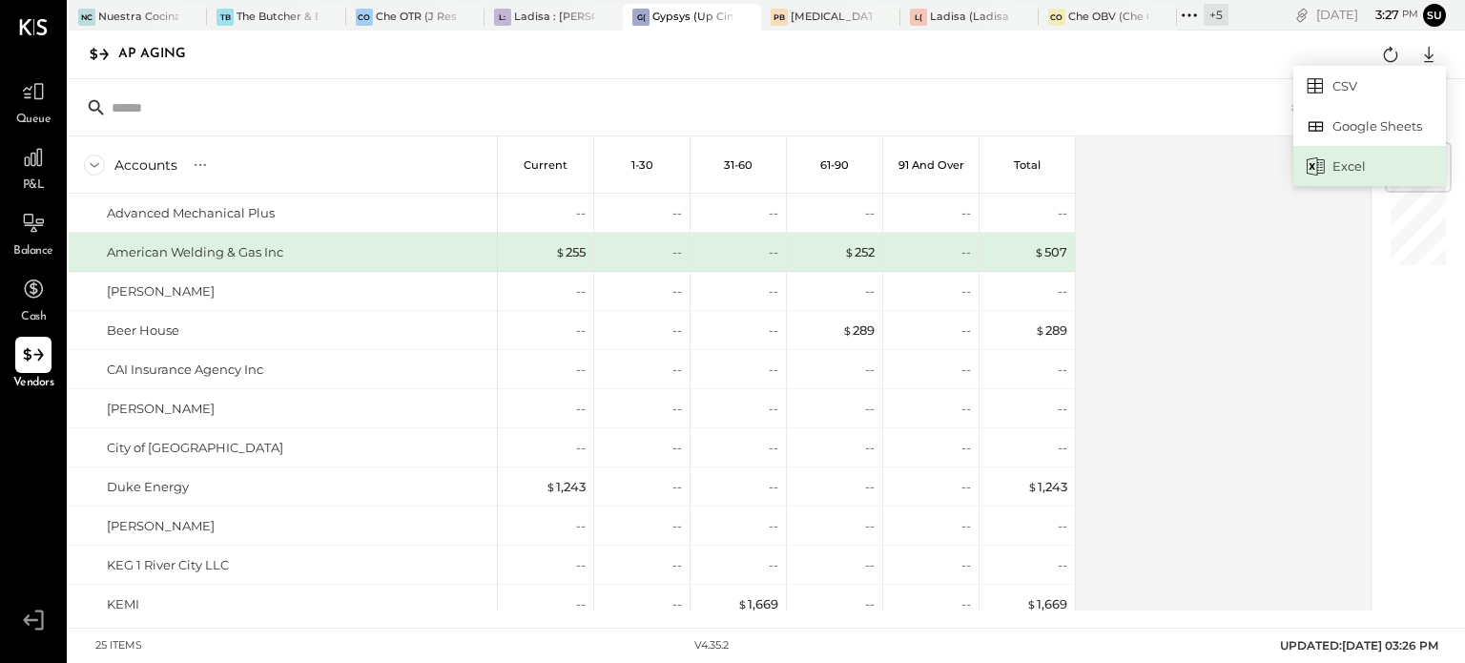
click at [1364, 164] on div "Excel" at bounding box center [1370, 166] width 153 height 40
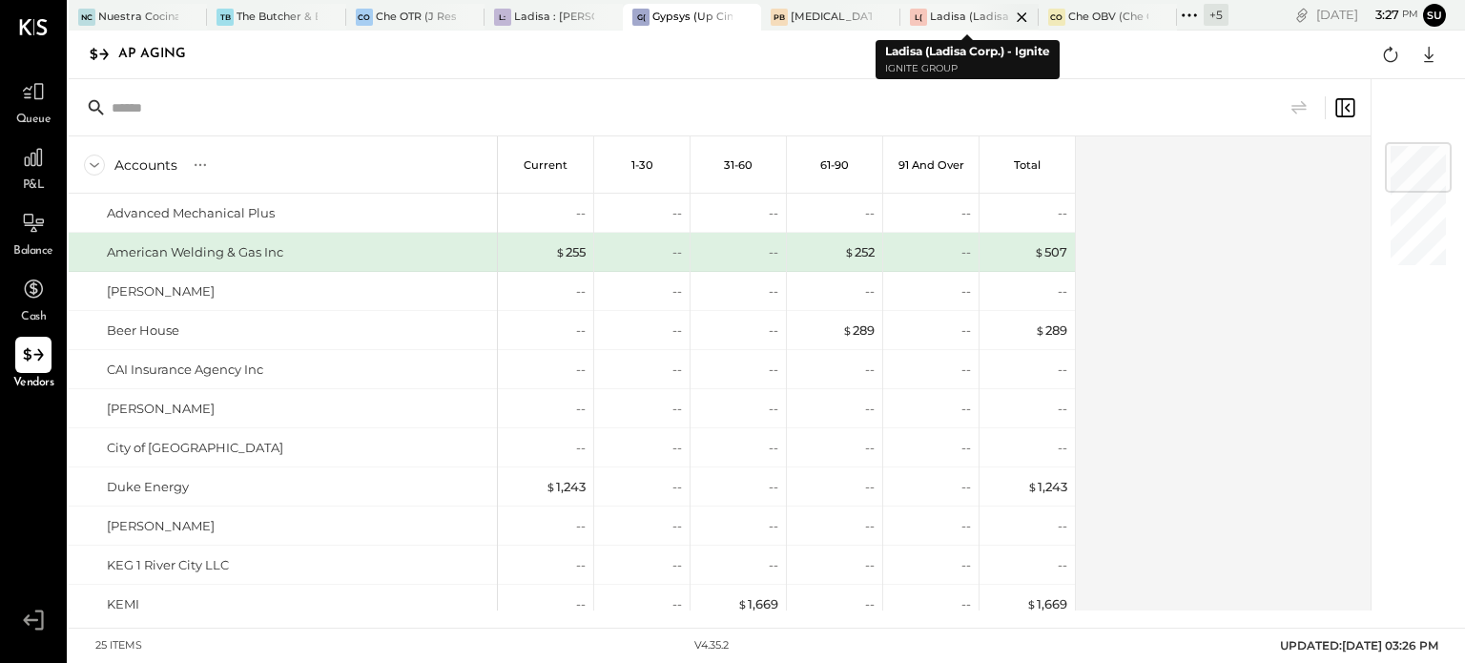
click at [966, 11] on div "Ladisa (Ladisa Corp.) - Ignite" at bounding box center [970, 17] width 80 height 15
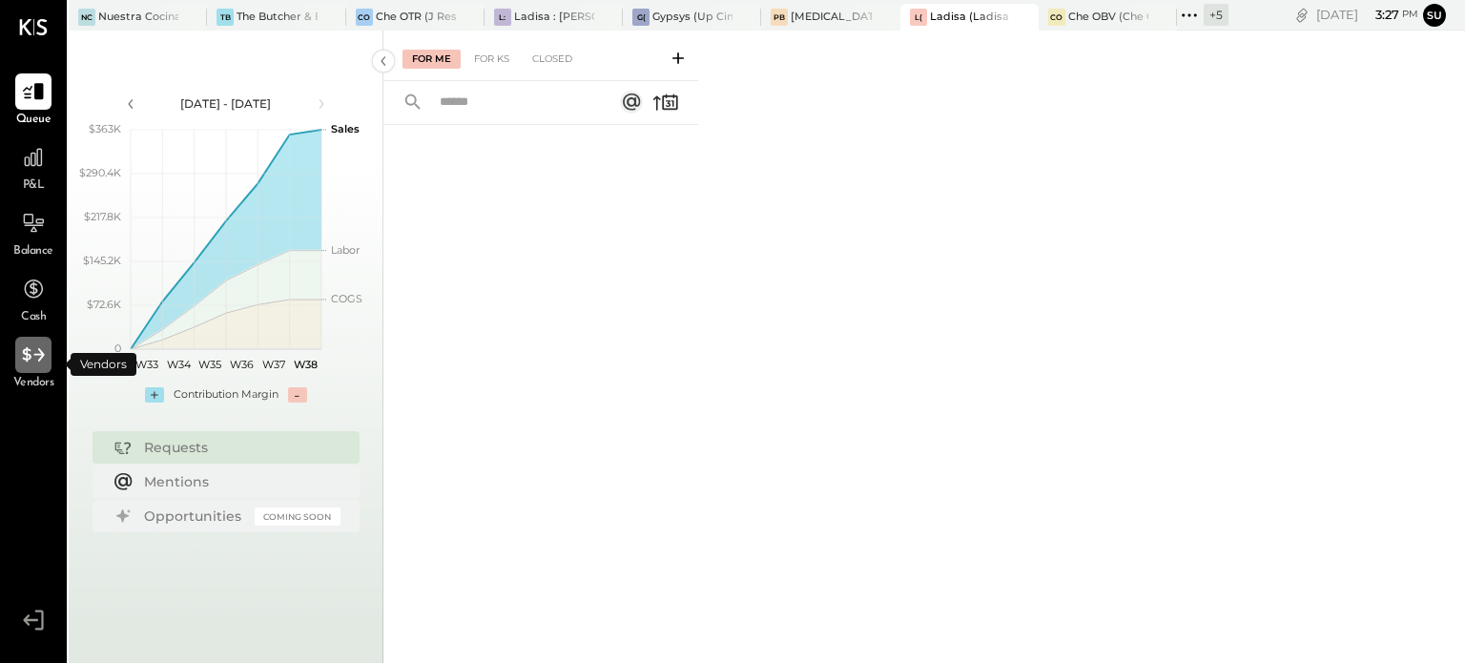
click at [28, 358] on icon at bounding box center [33, 354] width 22 height 14
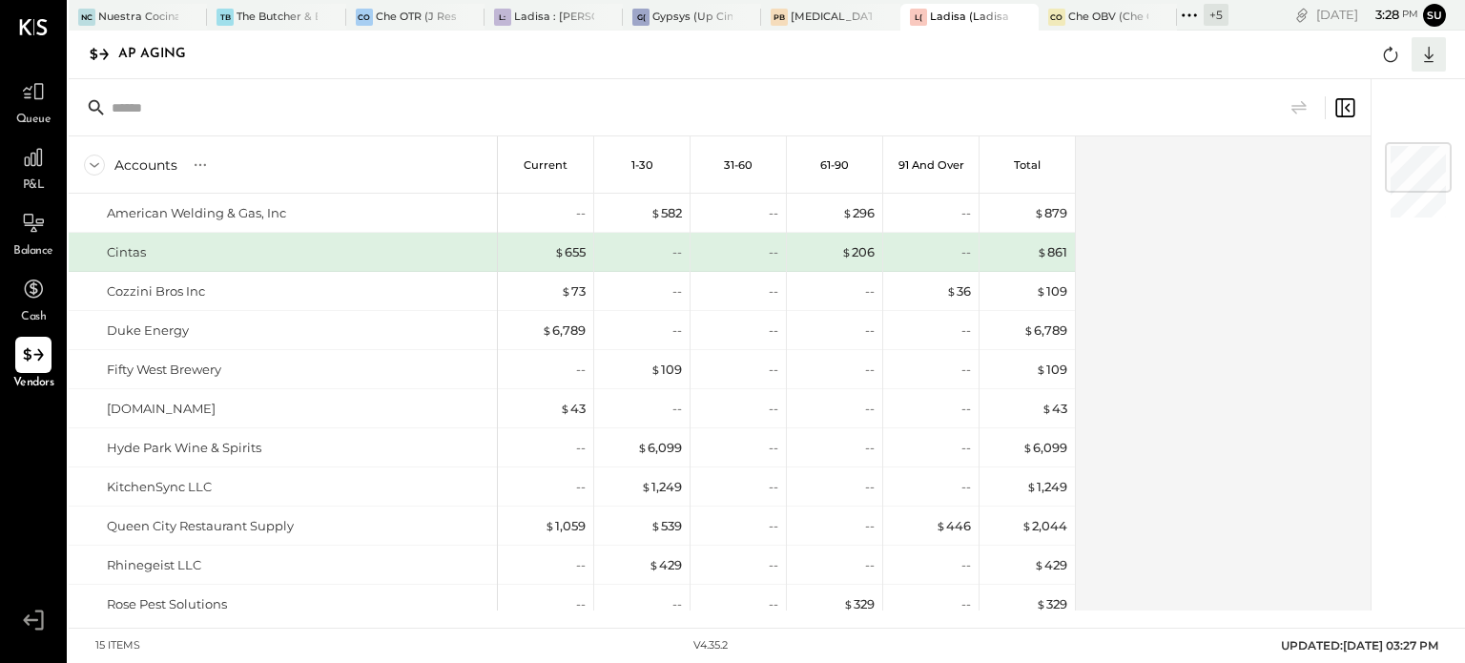
click at [1425, 57] on icon at bounding box center [1429, 54] width 25 height 25
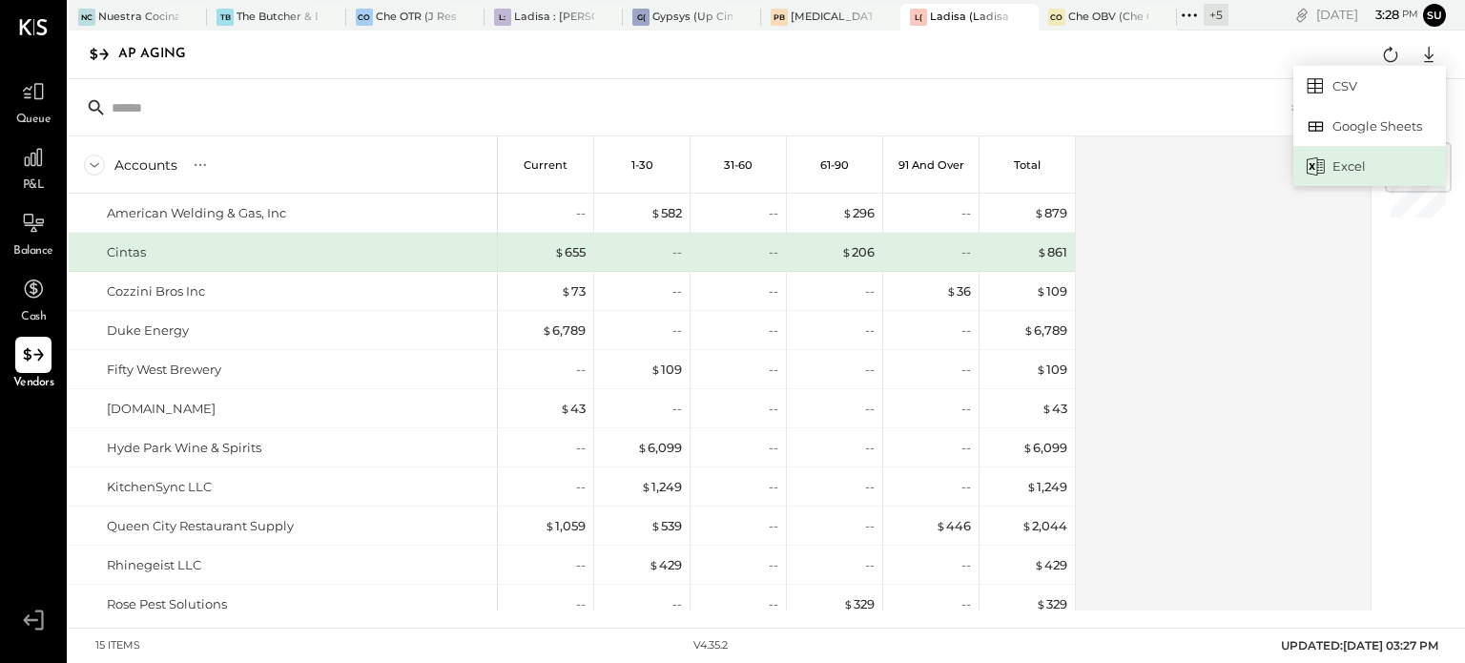
click at [1366, 158] on div "Excel" at bounding box center [1370, 166] width 153 height 40
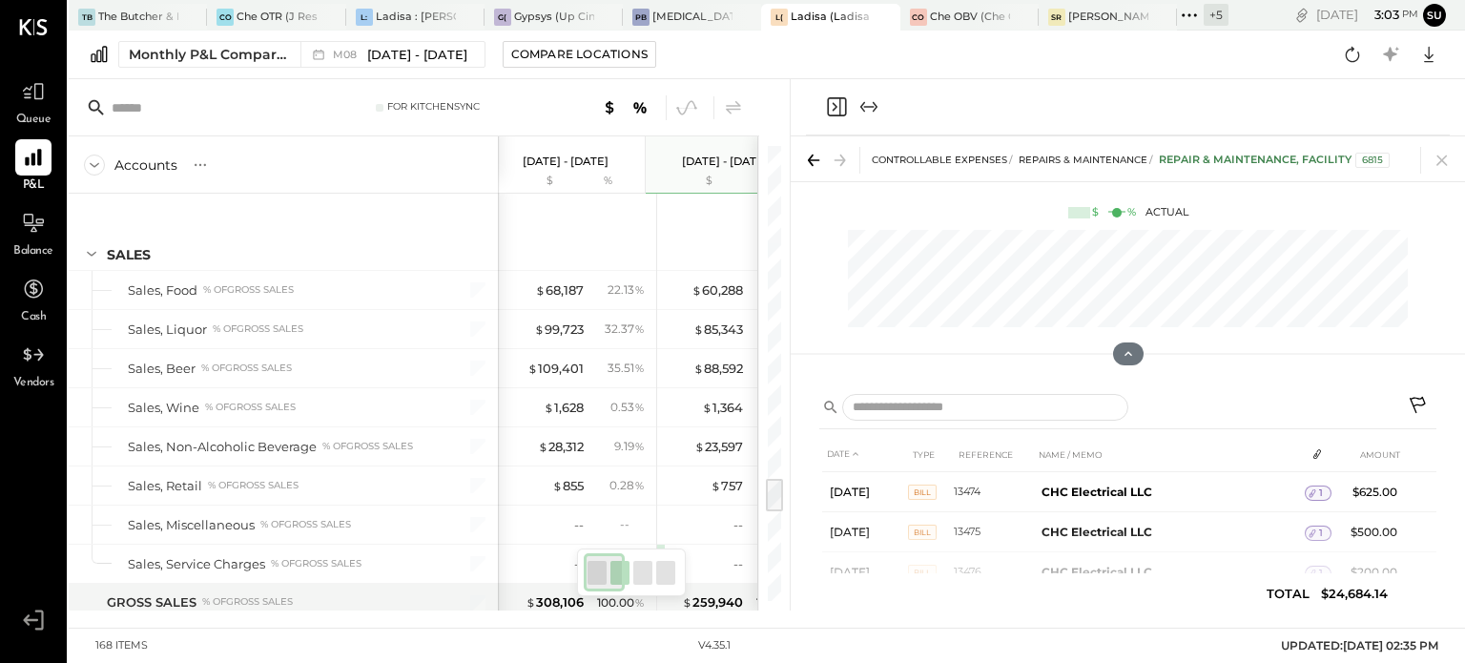
scroll to position [1276, 0]
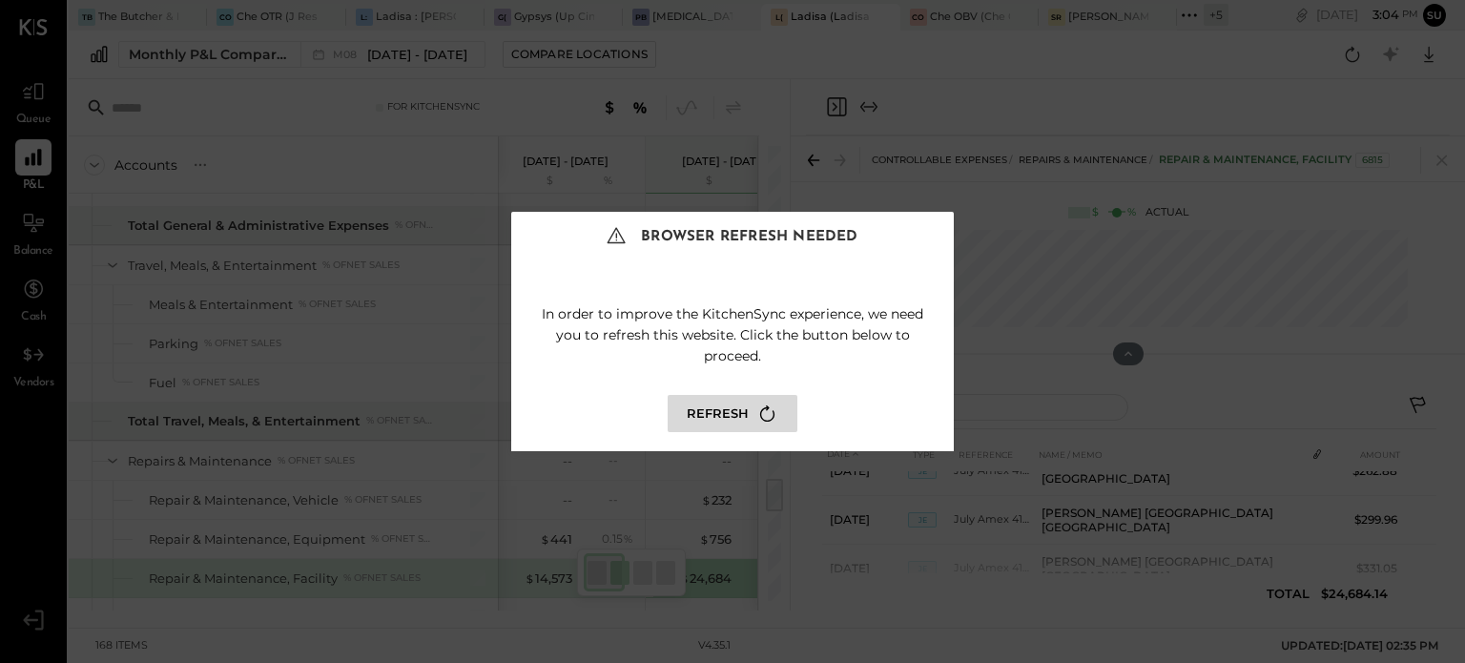
click at [719, 411] on button "Refresh" at bounding box center [733, 413] width 130 height 37
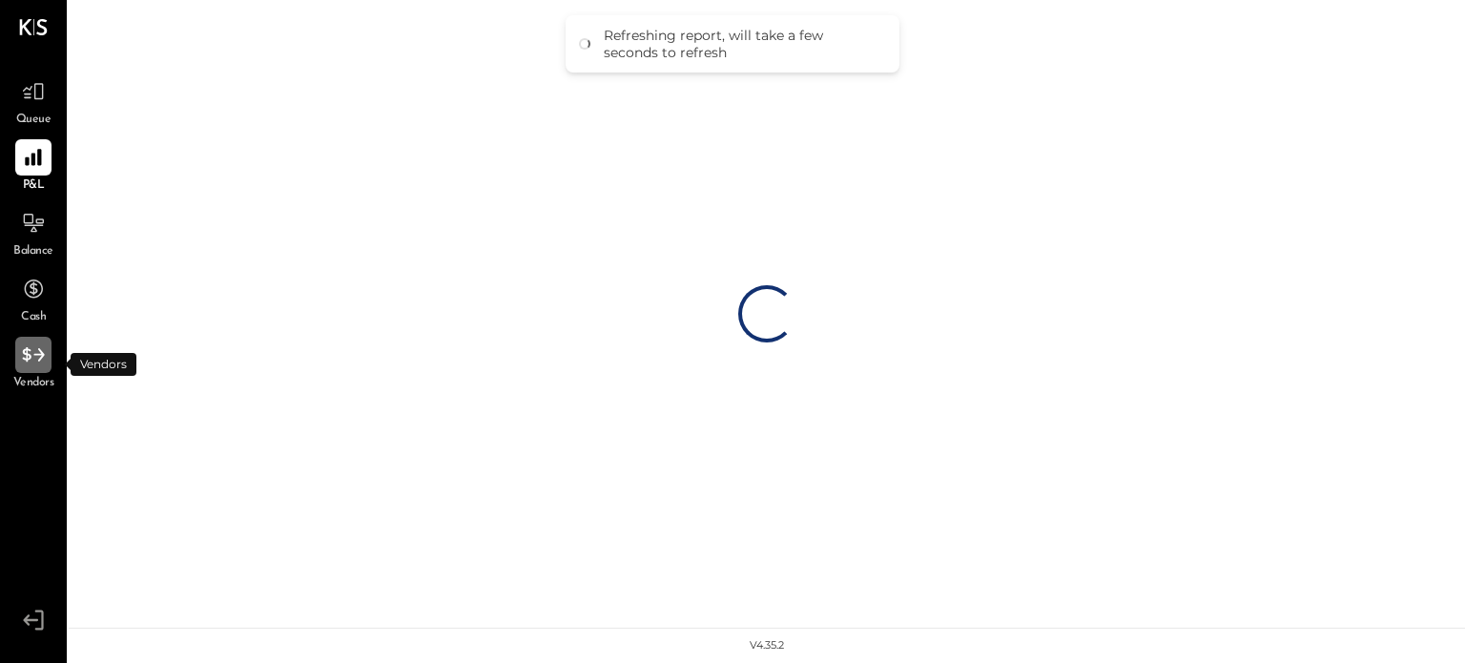
click at [39, 352] on icon at bounding box center [33, 354] width 25 height 25
